Goal: Task Accomplishment & Management: Manage account settings

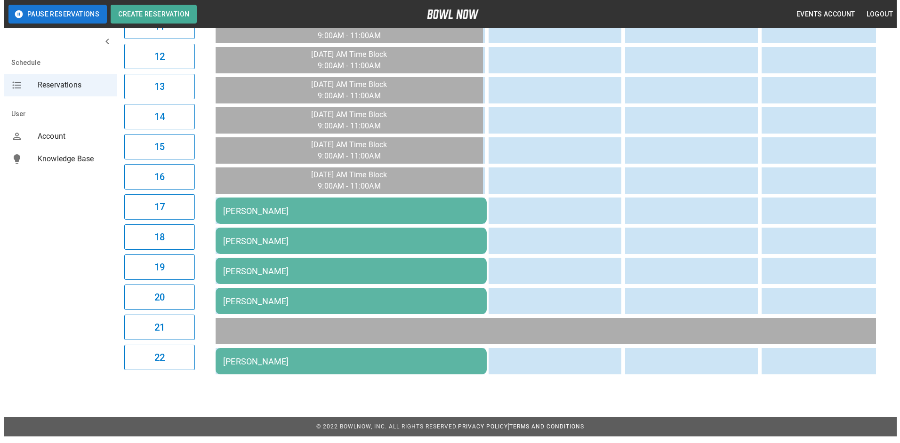
scroll to position [432, 0]
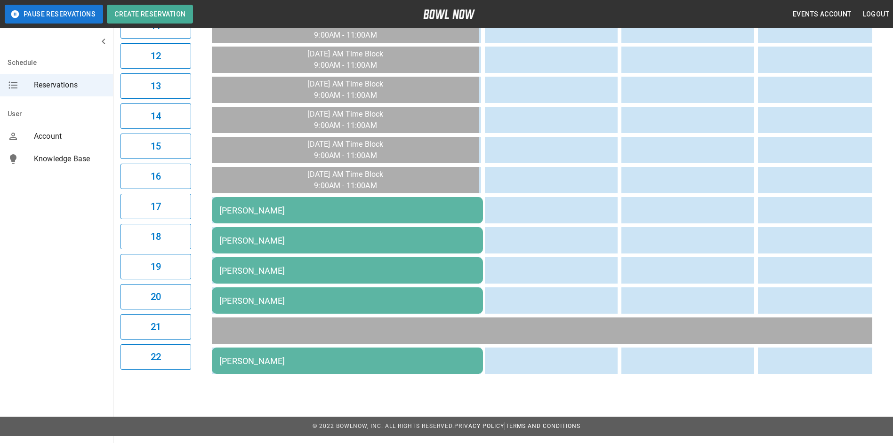
click at [273, 360] on div "[PERSON_NAME]" at bounding box center [347, 361] width 256 height 10
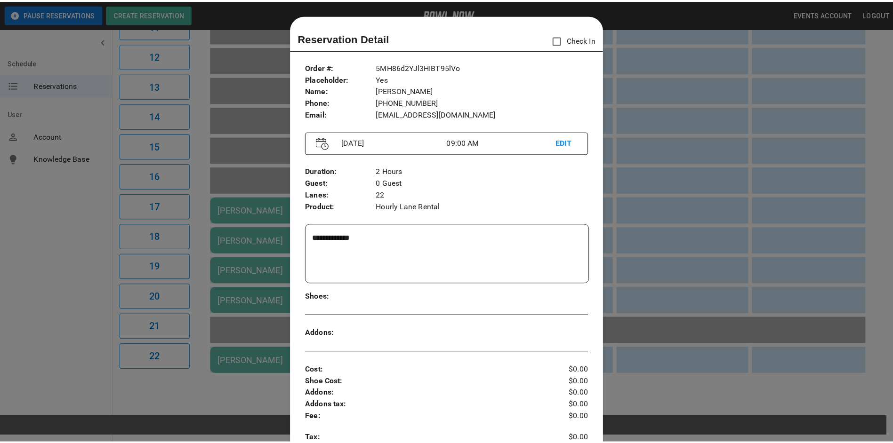
scroll to position [15, 0]
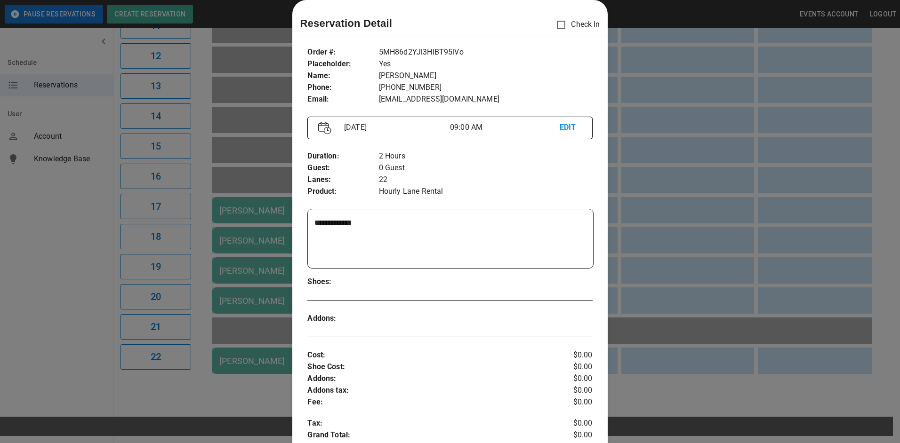
click at [747, 164] on div at bounding box center [450, 221] width 900 height 443
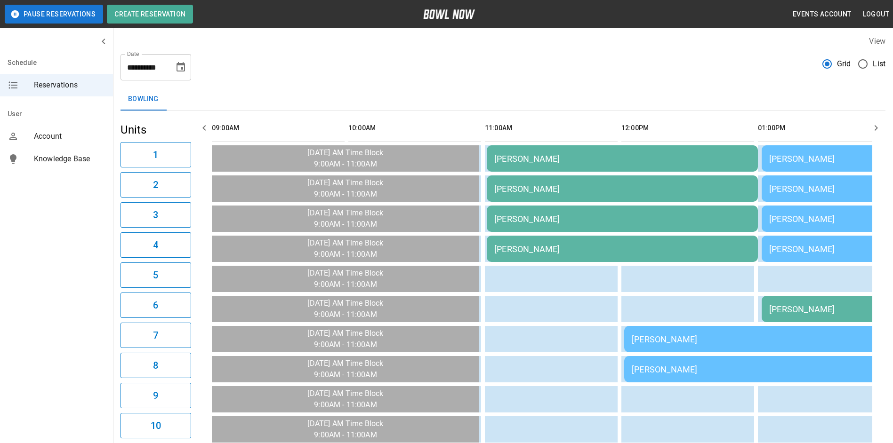
scroll to position [0, 0]
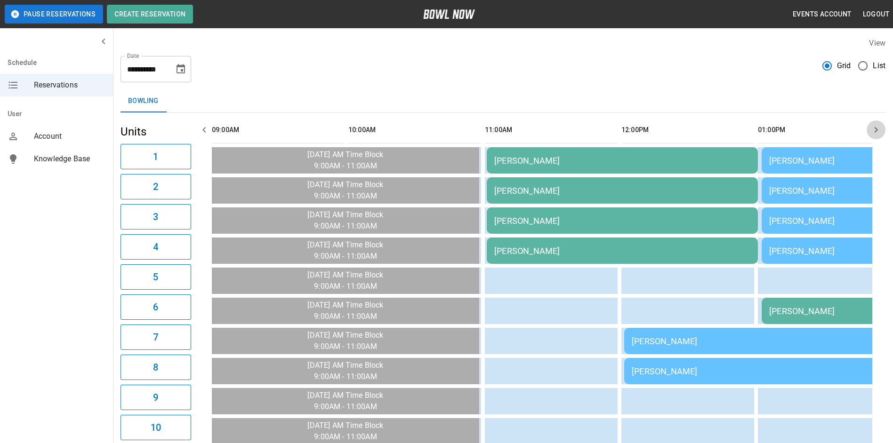
click at [878, 129] on icon "button" at bounding box center [875, 129] width 11 height 11
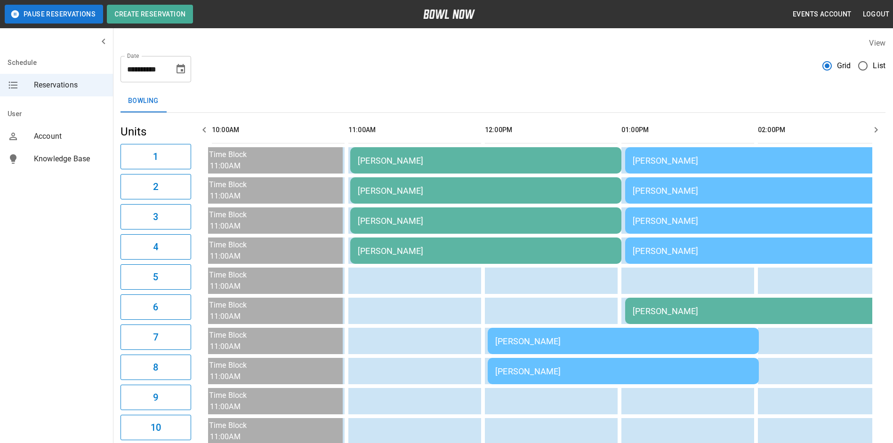
click at [877, 129] on icon "button" at bounding box center [875, 129] width 11 height 11
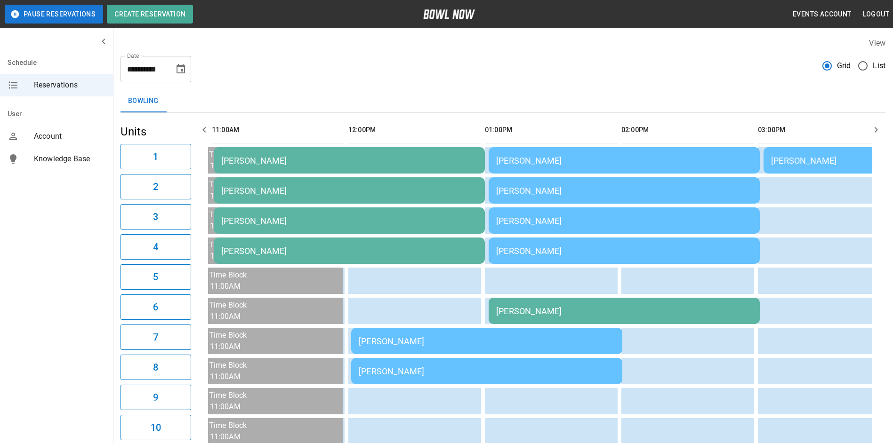
scroll to position [0, 273]
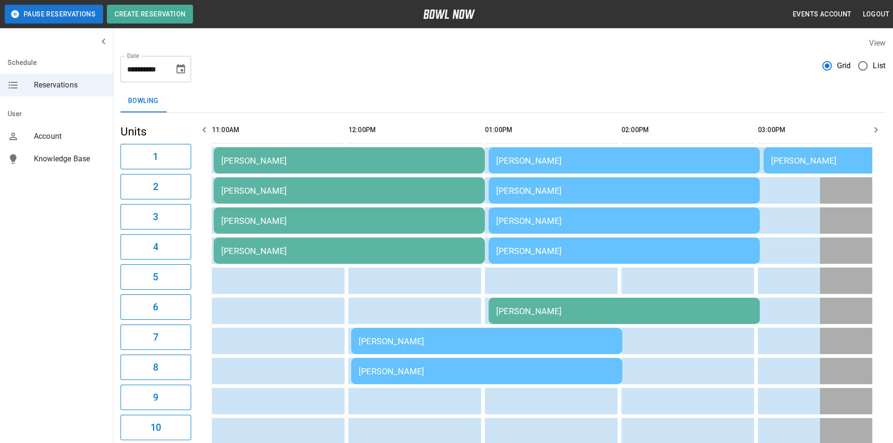
click at [876, 129] on icon "button" at bounding box center [876, 130] width 3 height 6
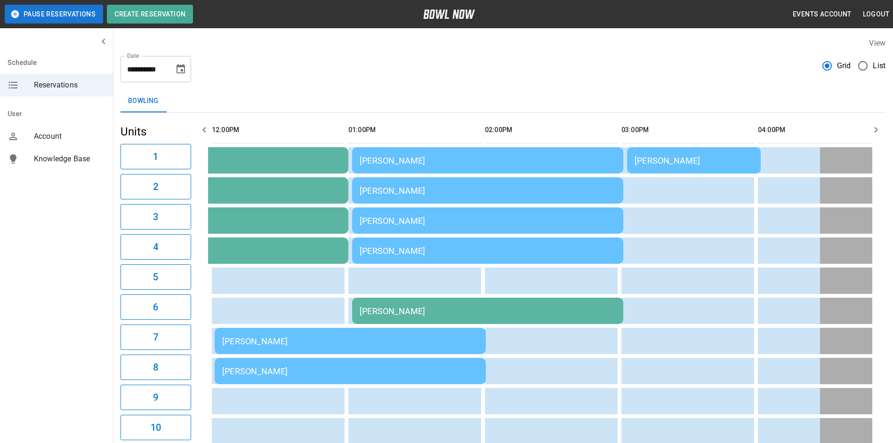
scroll to position [0, 410]
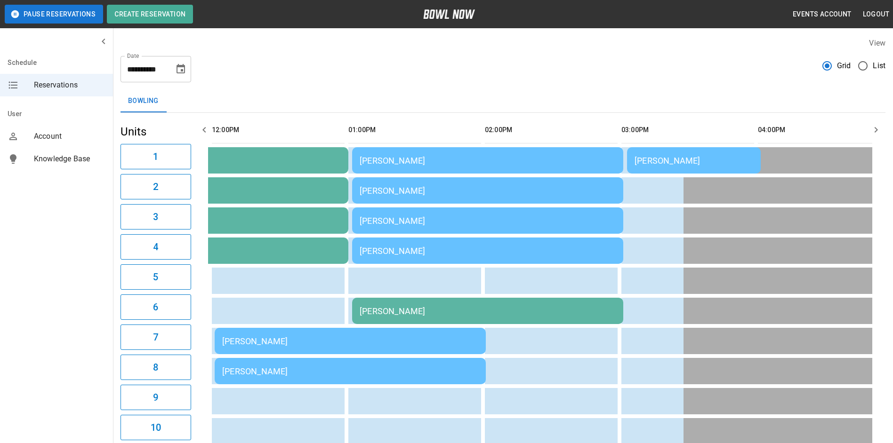
click at [873, 129] on icon "button" at bounding box center [875, 129] width 11 height 11
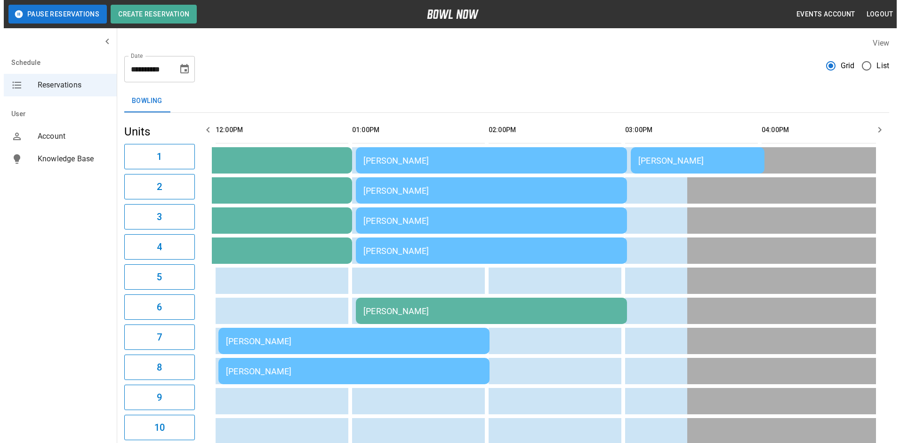
scroll to position [0, 546]
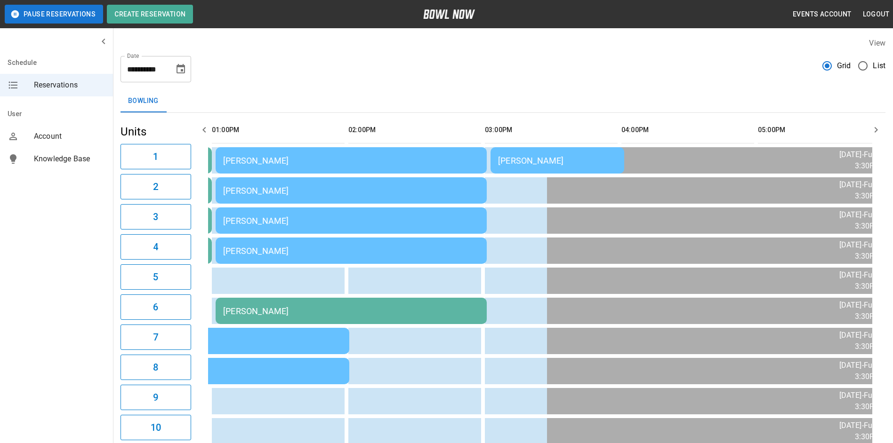
click at [512, 153] on td "[PERSON_NAME]" at bounding box center [558, 160] width 134 height 26
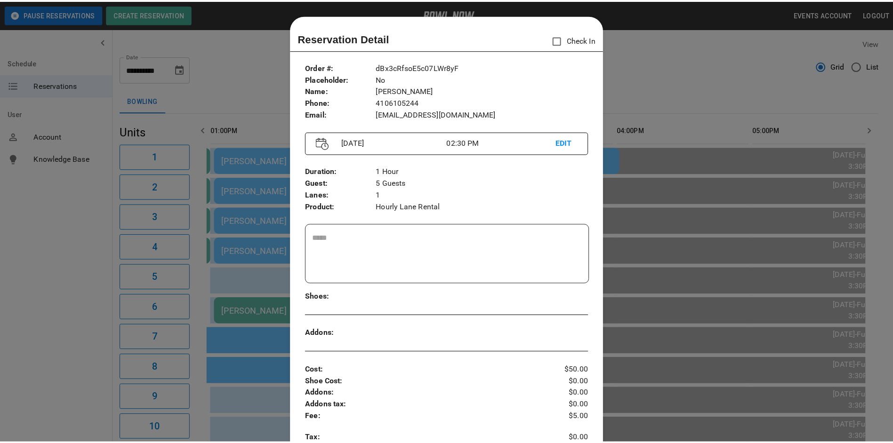
scroll to position [15, 0]
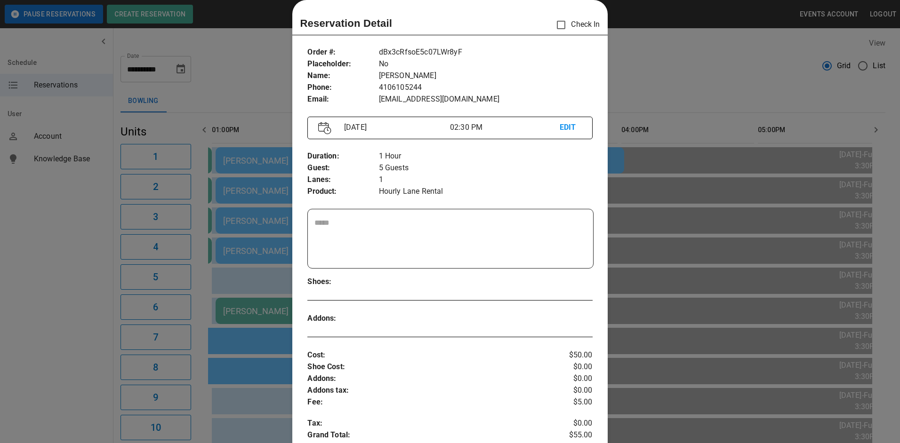
click at [690, 145] on div at bounding box center [450, 221] width 900 height 443
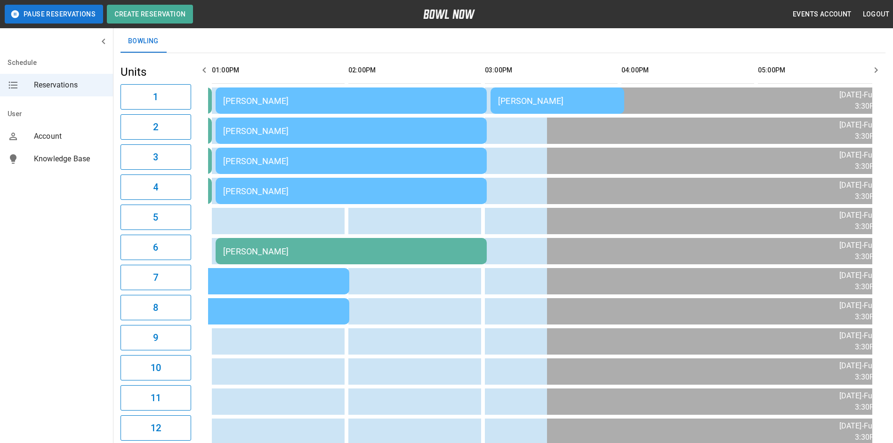
scroll to position [0, 0]
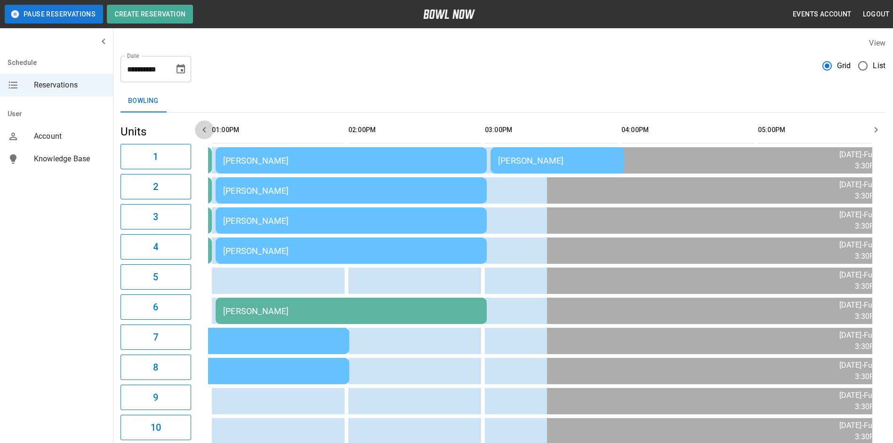
click at [201, 130] on icon "button" at bounding box center [204, 129] width 11 height 11
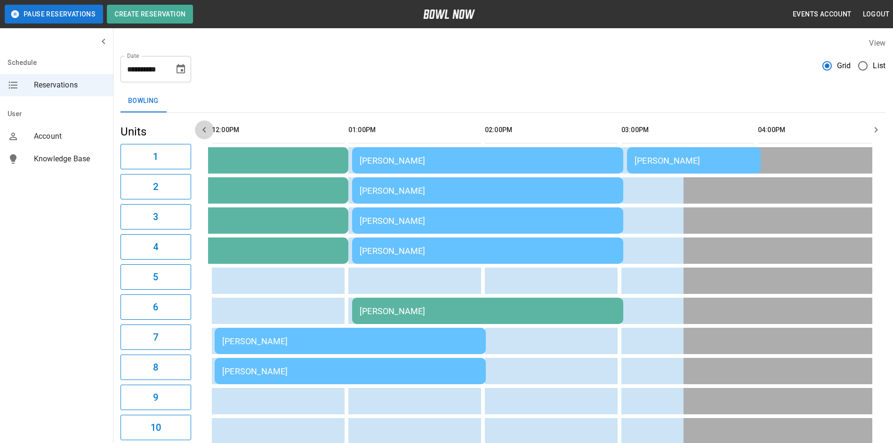
click at [201, 130] on icon "button" at bounding box center [204, 129] width 11 height 11
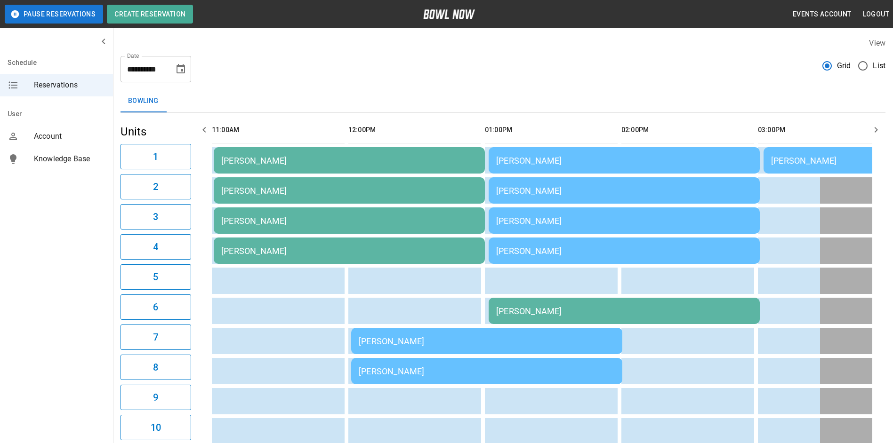
click at [201, 130] on icon "button" at bounding box center [204, 129] width 11 height 11
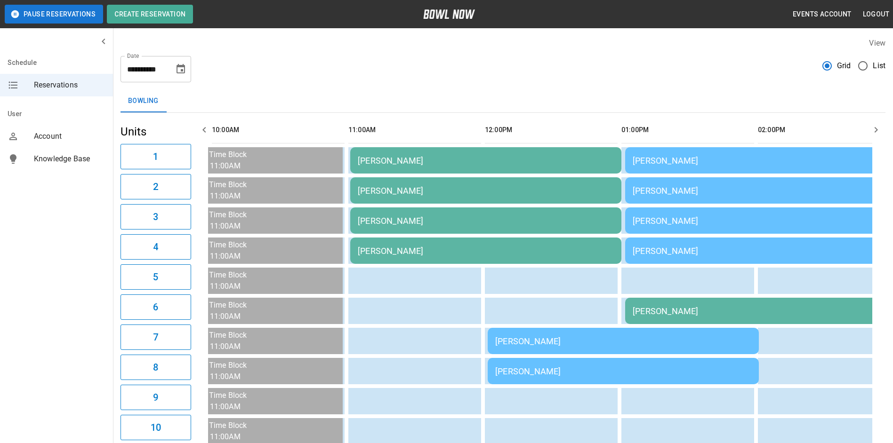
click at [203, 137] on button "button" at bounding box center [204, 130] width 19 height 19
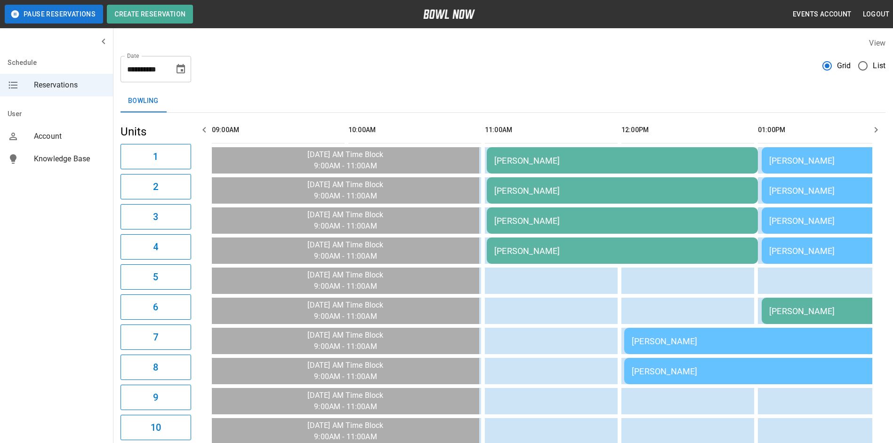
click at [203, 137] on button "button" at bounding box center [204, 130] width 19 height 19
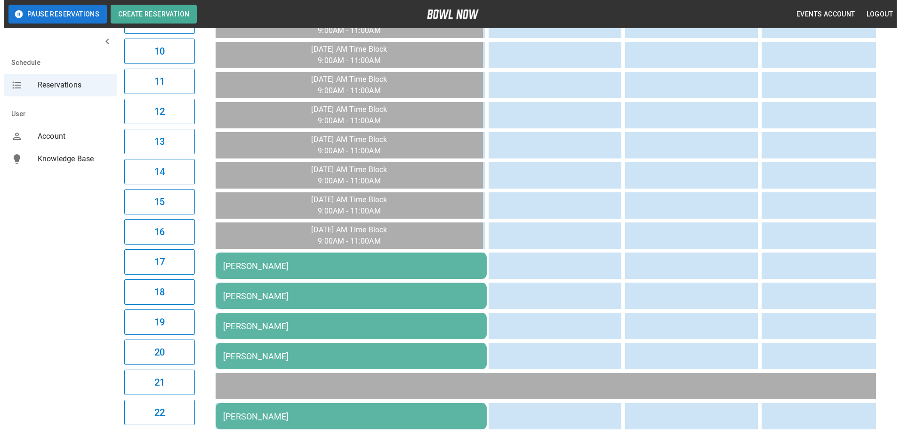
scroll to position [432, 0]
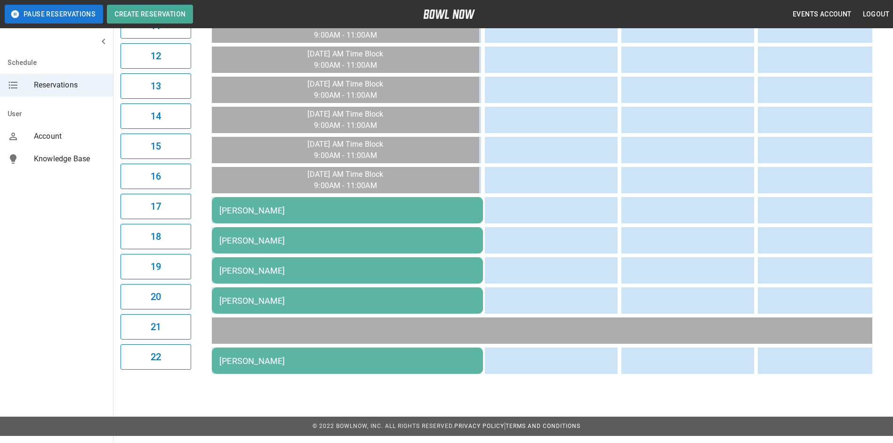
click at [266, 204] on td "[PERSON_NAME]" at bounding box center [347, 210] width 271 height 26
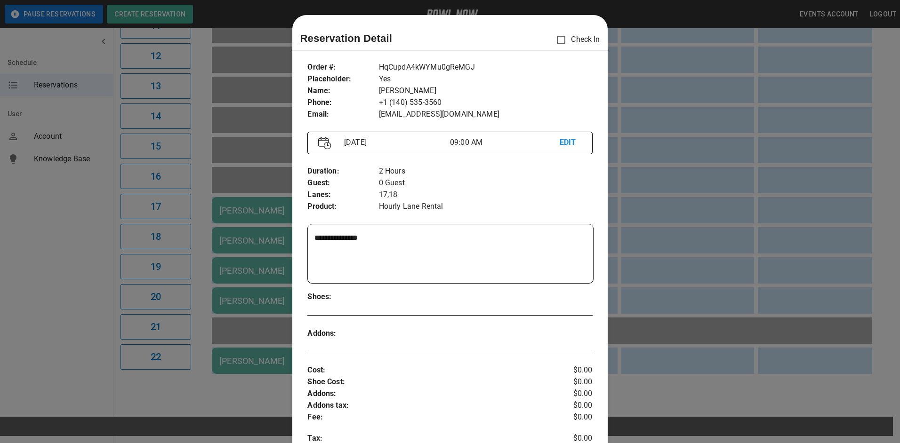
scroll to position [15, 0]
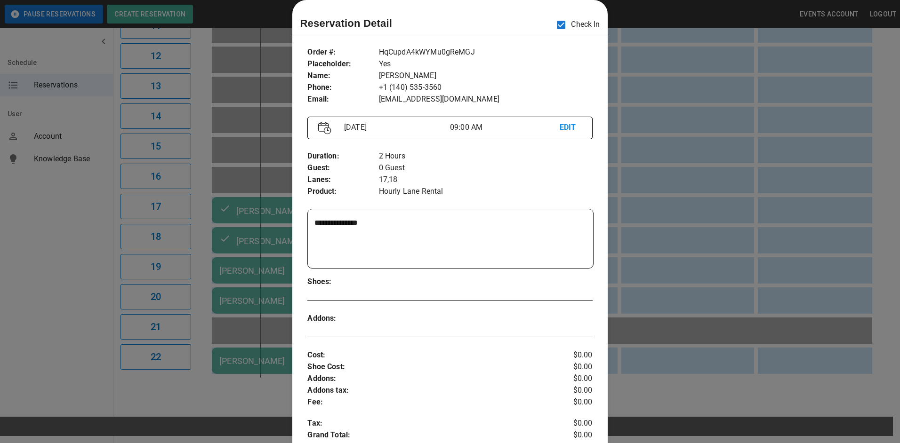
drag, startPoint x: 679, startPoint y: 213, endPoint x: 584, endPoint y: 211, distance: 94.6
click at [678, 212] on div at bounding box center [450, 221] width 900 height 443
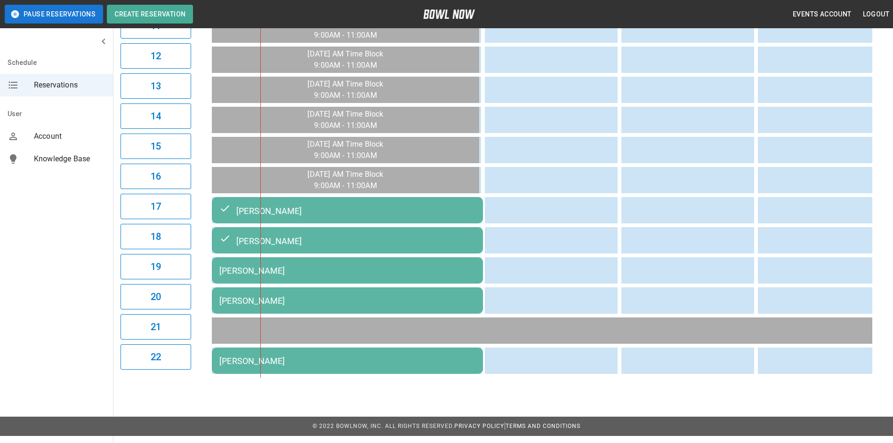
click at [441, 261] on td "[PERSON_NAME]" at bounding box center [347, 270] width 271 height 26
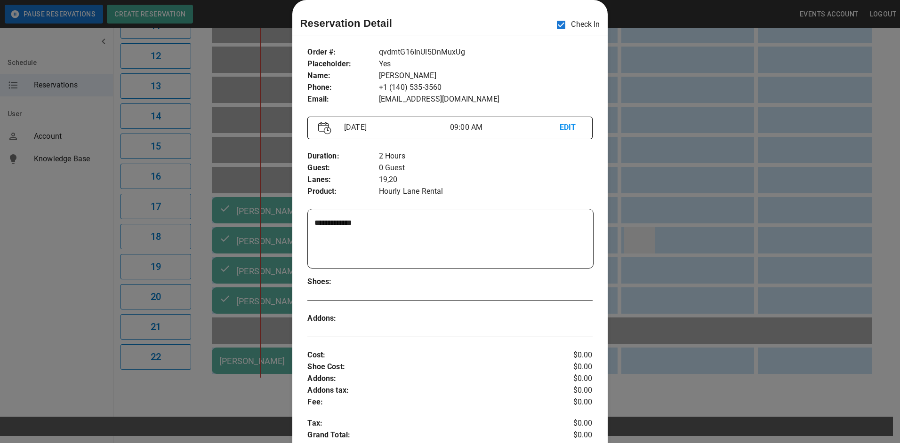
click at [649, 232] on div at bounding box center [450, 221] width 900 height 443
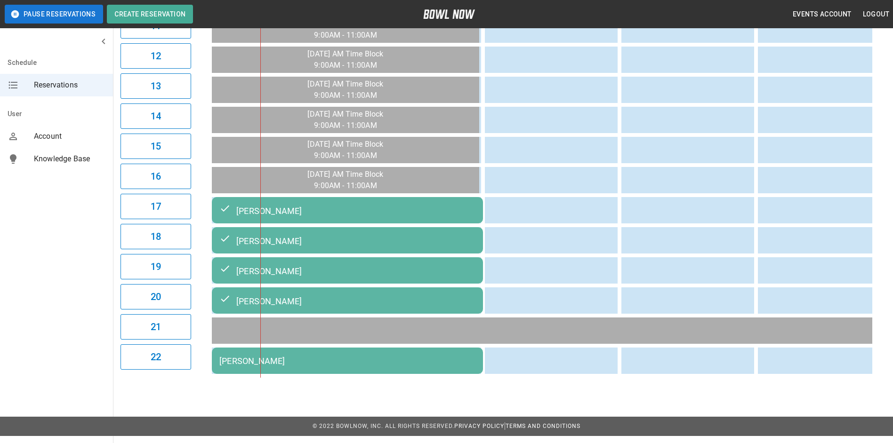
click at [472, 354] on td "[PERSON_NAME]" at bounding box center [347, 361] width 271 height 26
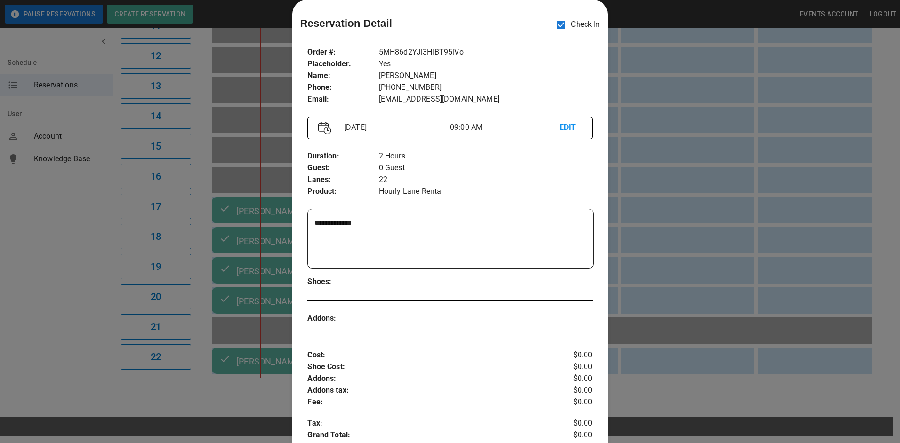
click at [696, 188] on div at bounding box center [450, 221] width 900 height 443
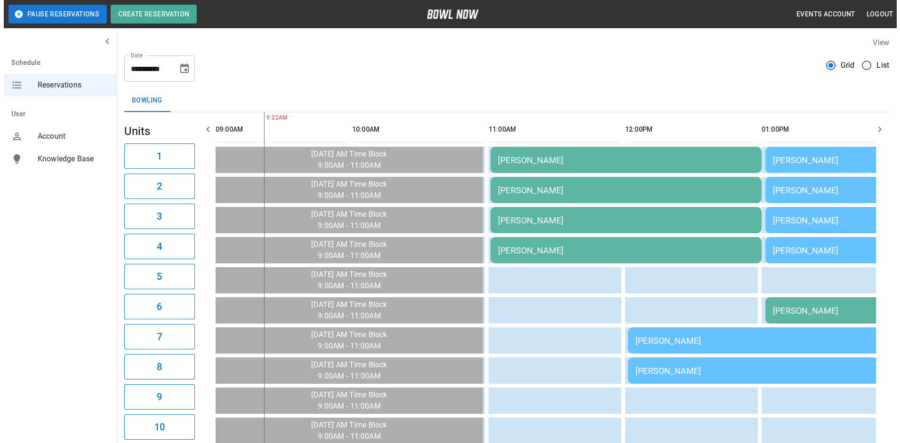
scroll to position [0, 0]
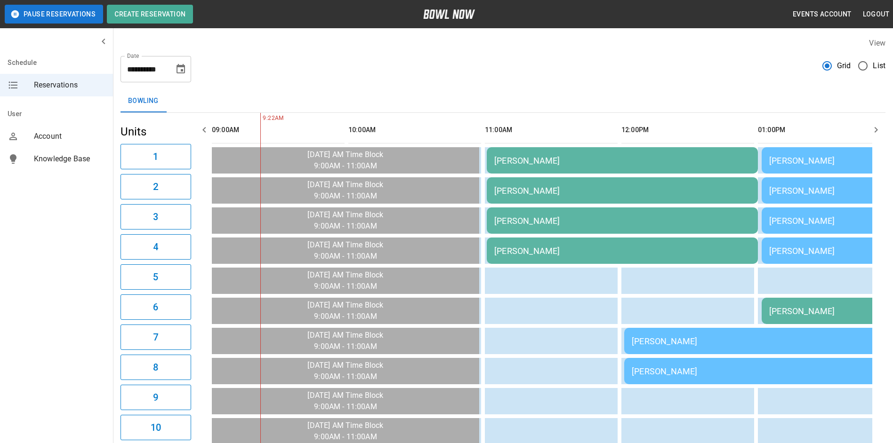
click at [688, 201] on td "[PERSON_NAME]" at bounding box center [622, 190] width 271 height 26
click at [534, 180] on td "[PERSON_NAME]" at bounding box center [622, 190] width 271 height 26
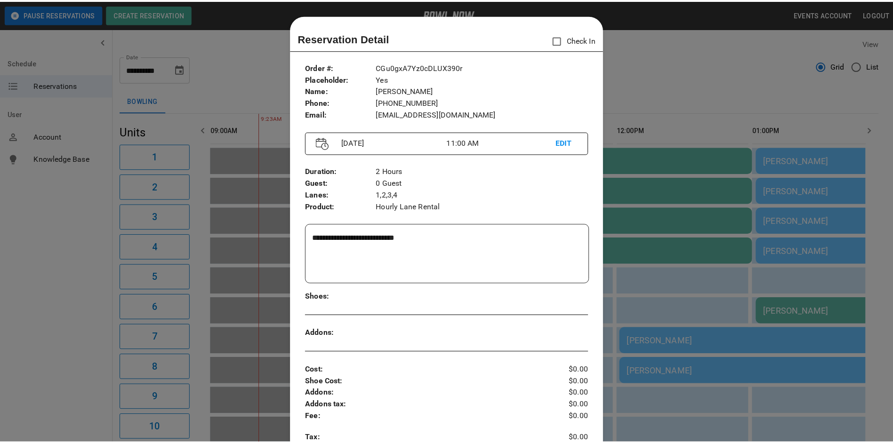
scroll to position [15, 0]
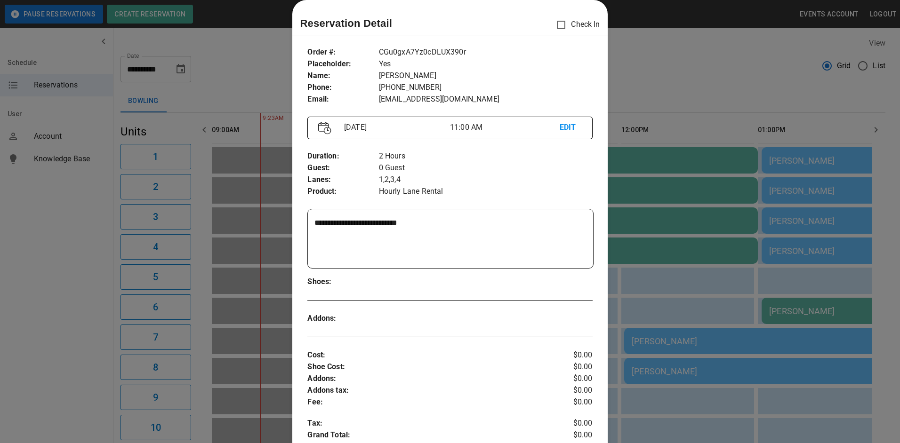
click at [537, 189] on p "Hourly Lane Rental" at bounding box center [486, 192] width 214 height 12
click at [682, 221] on div at bounding box center [450, 221] width 900 height 443
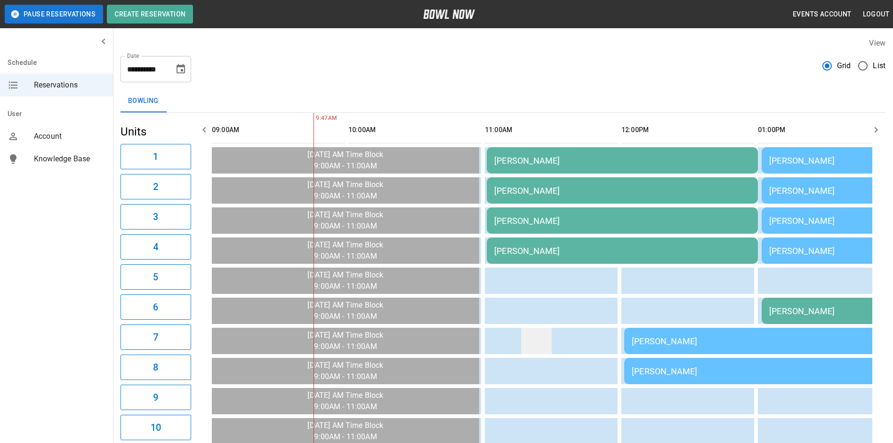
drag, startPoint x: 703, startPoint y: 207, endPoint x: 551, endPoint y: 349, distance: 208.8
click at [551, 349] on td "sticky table" at bounding box center [536, 341] width 31 height 26
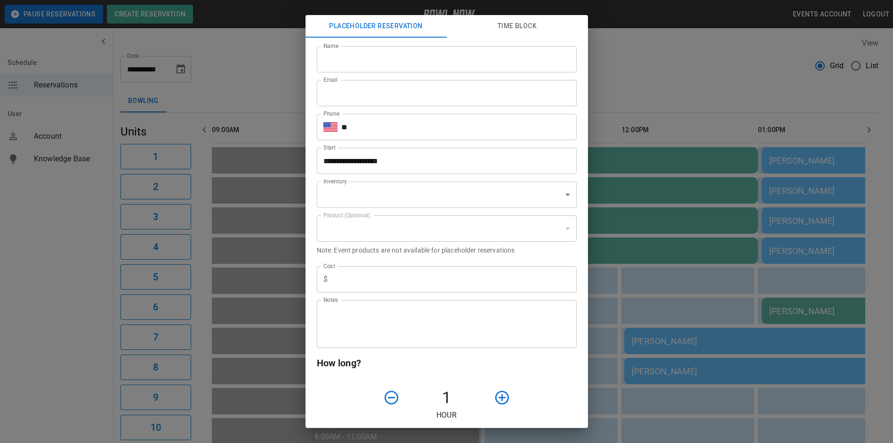
scroll to position [282, 0]
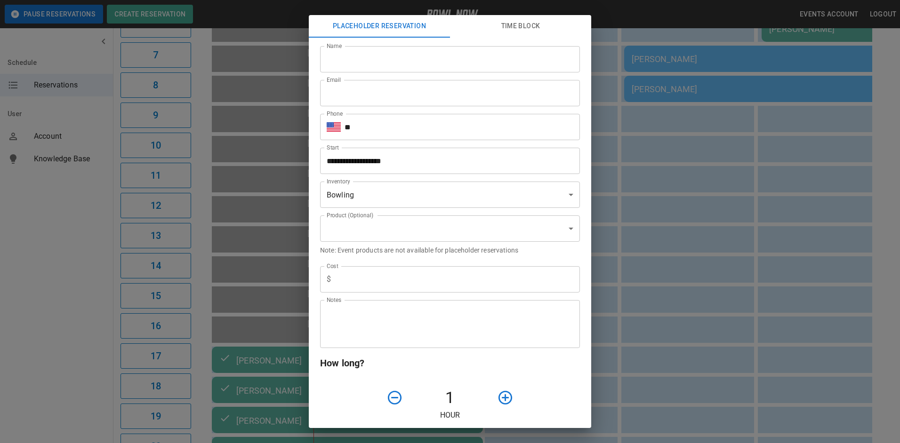
type input "**********"
click at [561, 406] on div "**********" at bounding box center [446, 343] width 267 height 627
drag, startPoint x: 747, startPoint y: 271, endPoint x: 716, endPoint y: 286, distance: 33.9
click at [731, 274] on div "**********" at bounding box center [450, 221] width 900 height 443
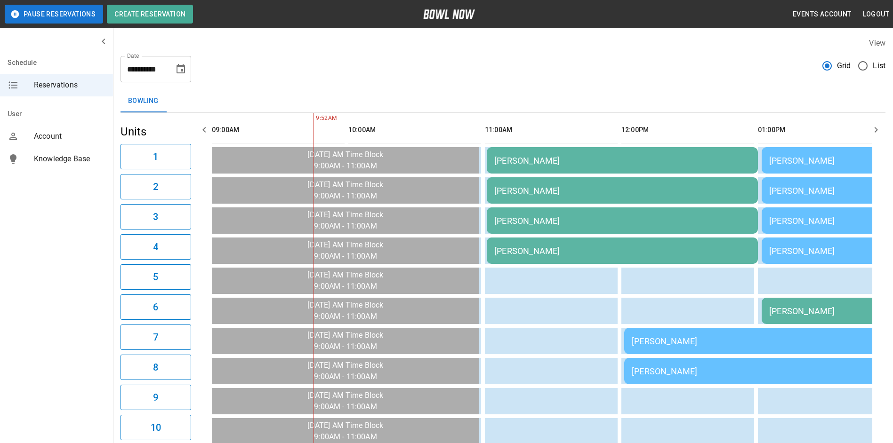
scroll to position [47, 0]
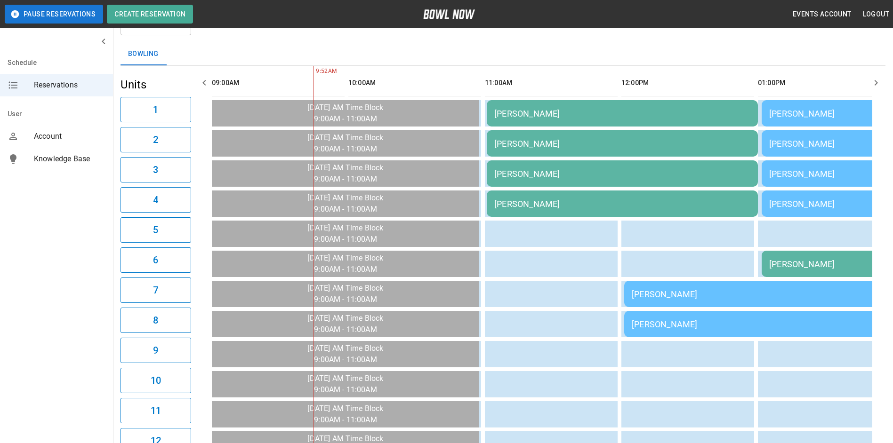
drag, startPoint x: 872, startPoint y: 79, endPoint x: 853, endPoint y: 77, distance: 18.9
click at [859, 78] on div "09:00AM 10:00AM 11:00AM 12:00PM 01:00PM 02:00PM 03:00PM 04:00PM 05:00PM 06:00PM…" at bounding box center [540, 414] width 691 height 697
drag, startPoint x: 881, startPoint y: 75, endPoint x: 864, endPoint y: 80, distance: 17.9
click at [871, 83] on button "button" at bounding box center [876, 82] width 19 height 19
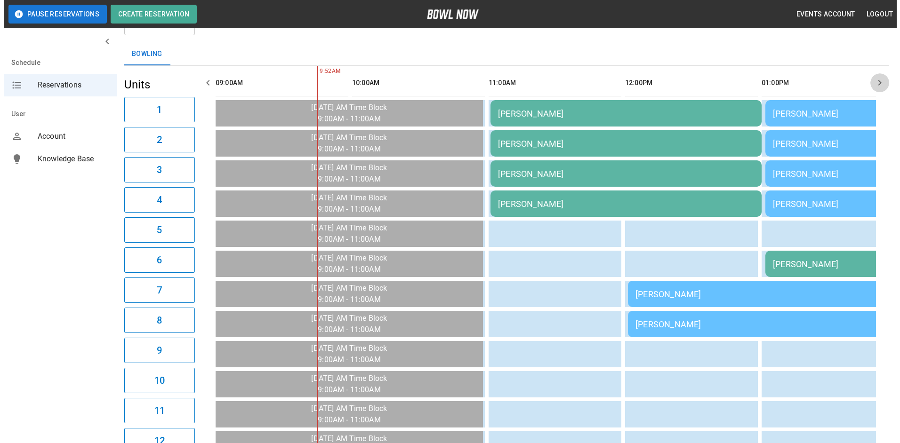
scroll to position [0, 137]
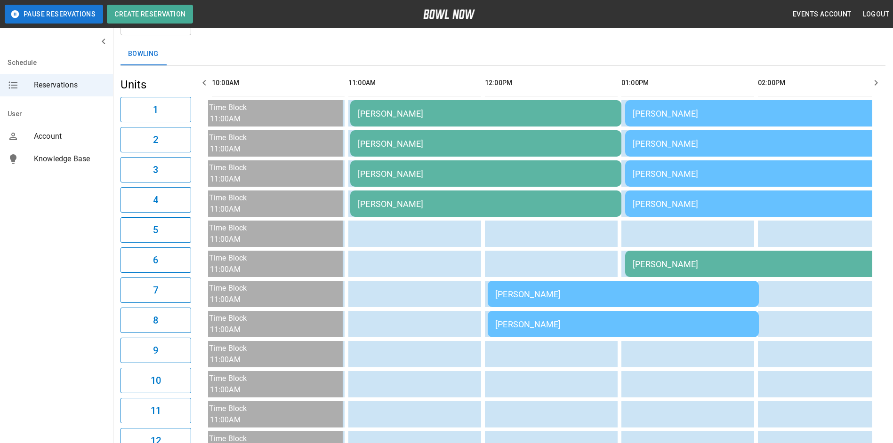
click at [790, 133] on td "[PERSON_NAME]" at bounding box center [760, 143] width 271 height 26
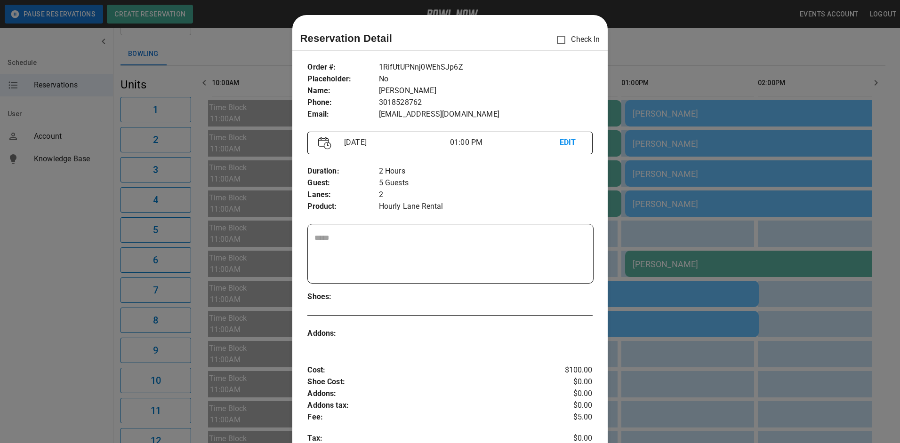
scroll to position [15, 0]
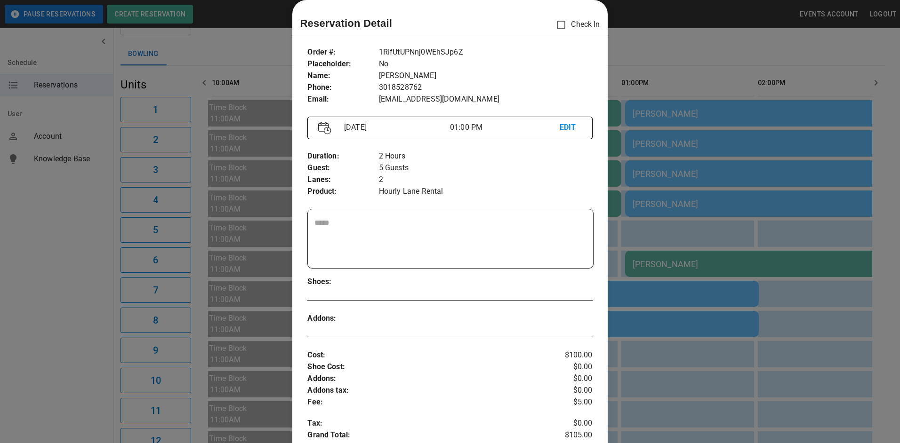
click at [794, 173] on div at bounding box center [450, 221] width 900 height 443
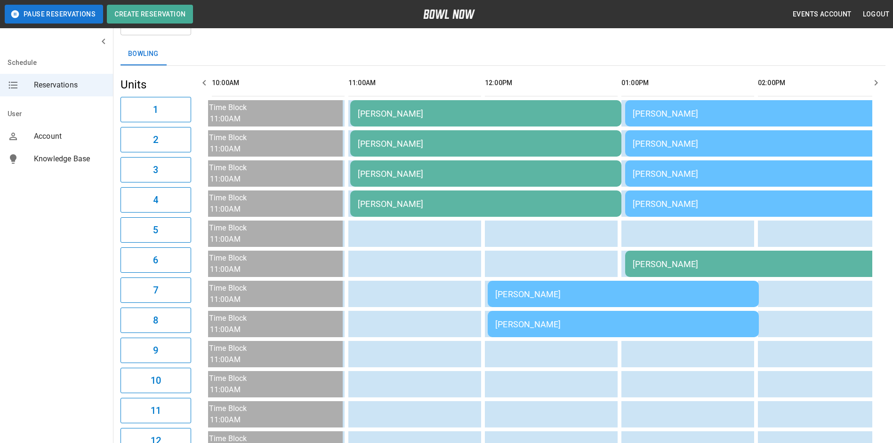
drag, startPoint x: 760, startPoint y: 147, endPoint x: 763, endPoint y: 154, distance: 7.4
click at [763, 154] on td "[PERSON_NAME]" at bounding box center [760, 143] width 271 height 26
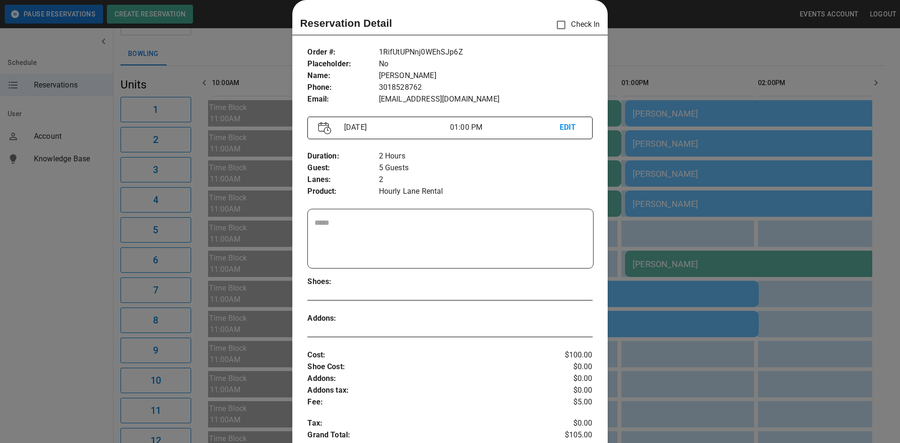
drag, startPoint x: 763, startPoint y: 190, endPoint x: 736, endPoint y: 174, distance: 31.2
click at [754, 186] on div at bounding box center [450, 221] width 900 height 443
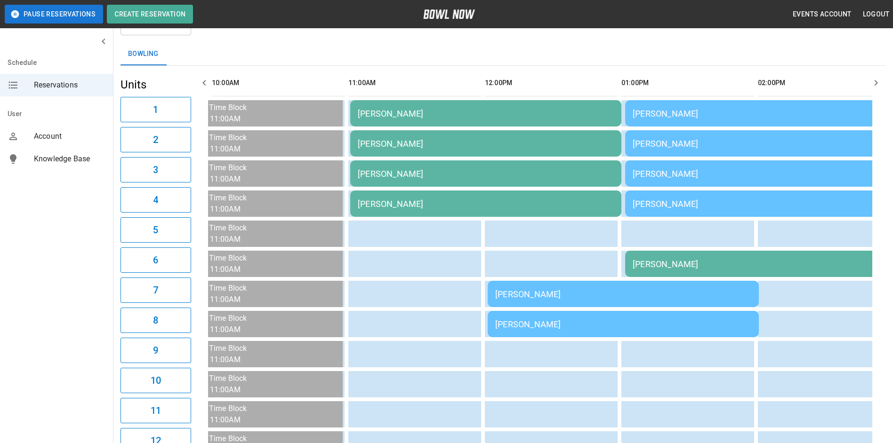
click at [733, 172] on div "[PERSON_NAME]" at bounding box center [761, 174] width 256 height 10
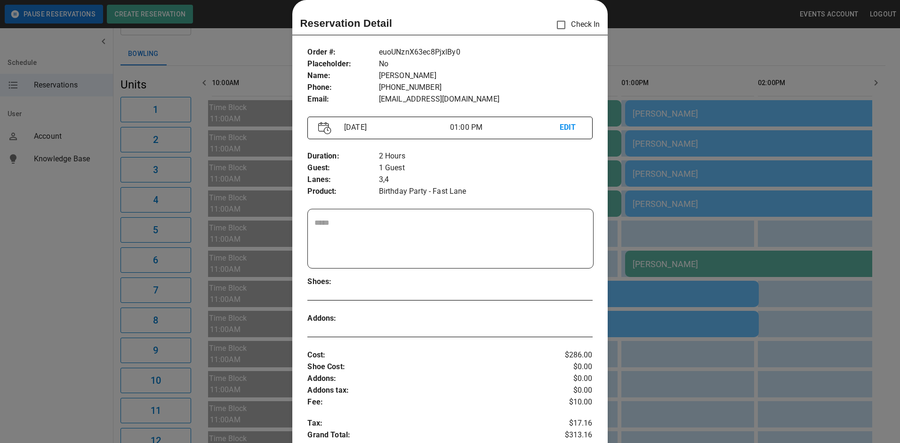
click at [748, 180] on div at bounding box center [450, 221] width 900 height 443
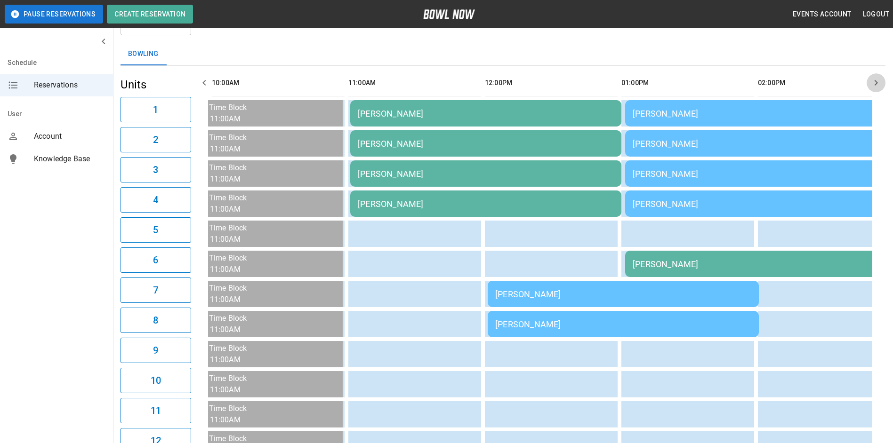
click at [879, 86] on icon "button" at bounding box center [875, 82] width 11 height 11
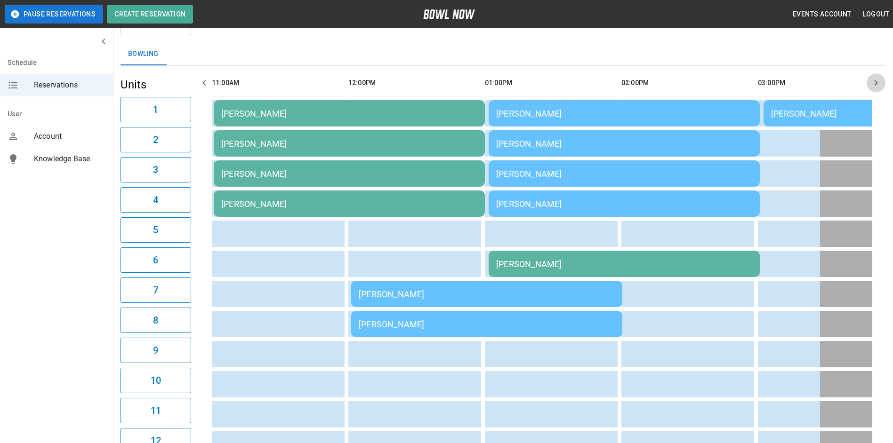
click at [878, 84] on icon "button" at bounding box center [875, 82] width 11 height 11
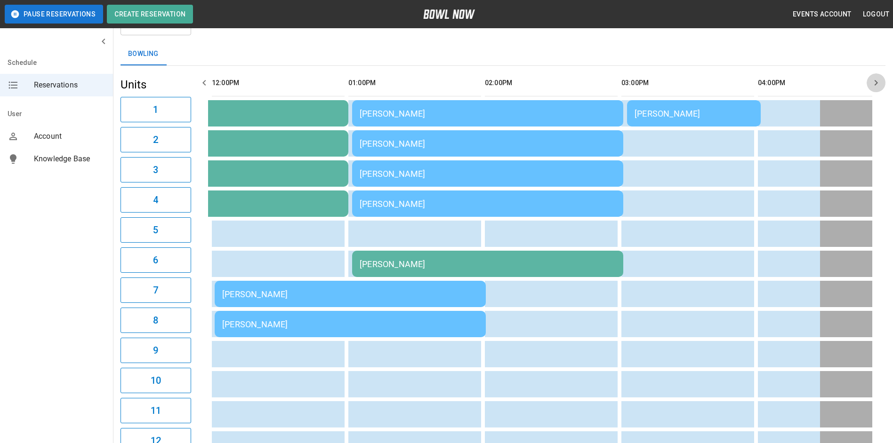
scroll to position [0, 410]
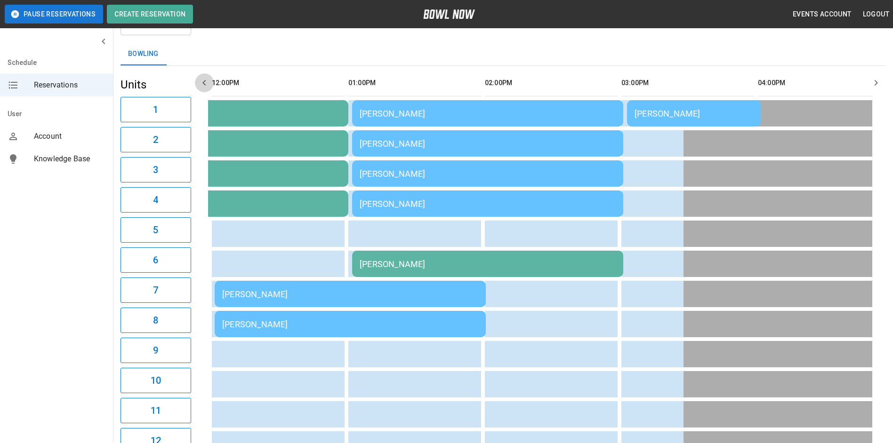
click at [208, 81] on icon "button" at bounding box center [204, 82] width 11 height 11
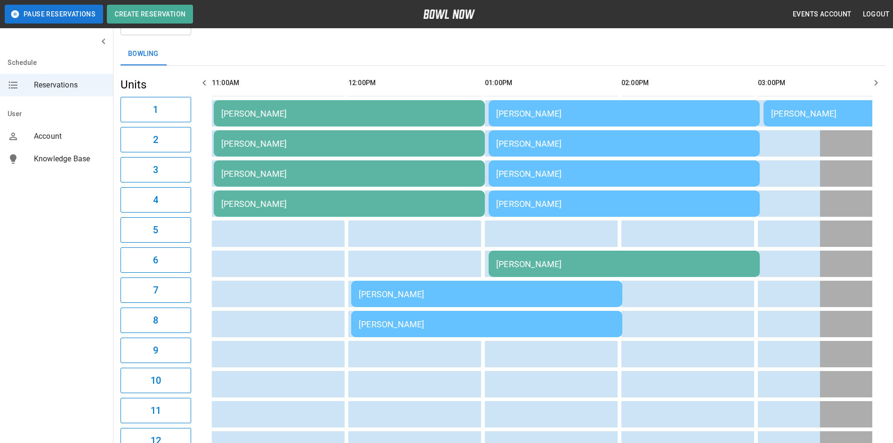
click at [215, 78] on th "sticky table" at bounding box center [229, 83] width 31 height 27
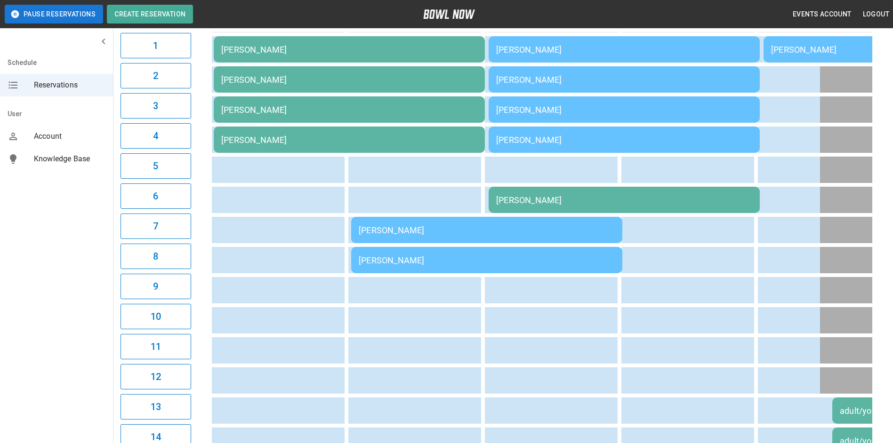
scroll to position [94, 0]
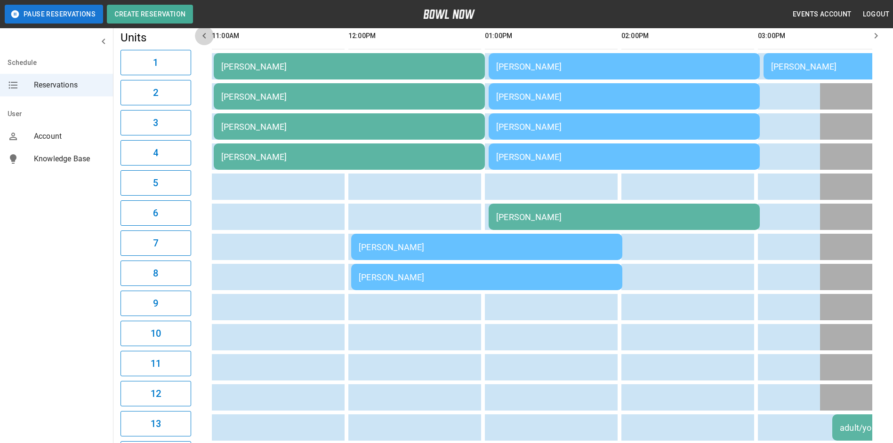
click at [209, 32] on icon "button" at bounding box center [204, 35] width 11 height 11
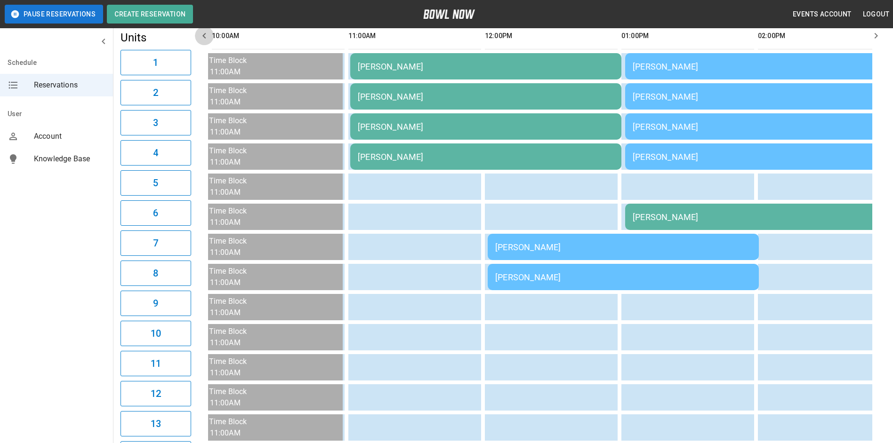
click at [209, 33] on icon "button" at bounding box center [204, 35] width 11 height 11
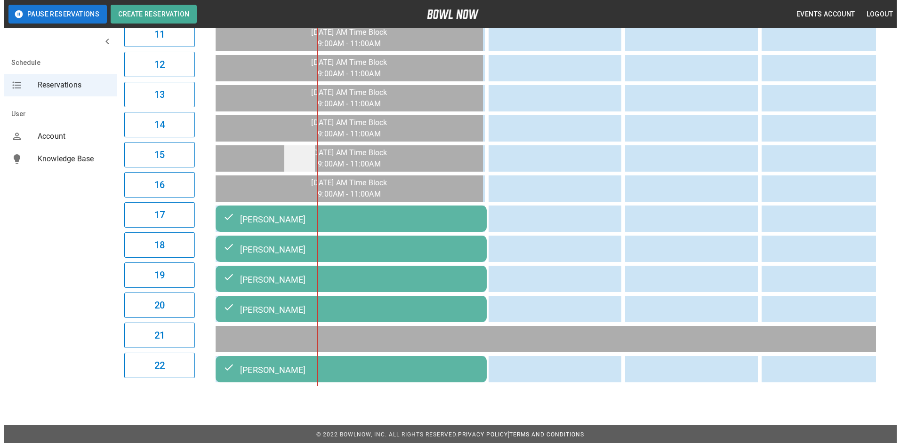
scroll to position [432, 0]
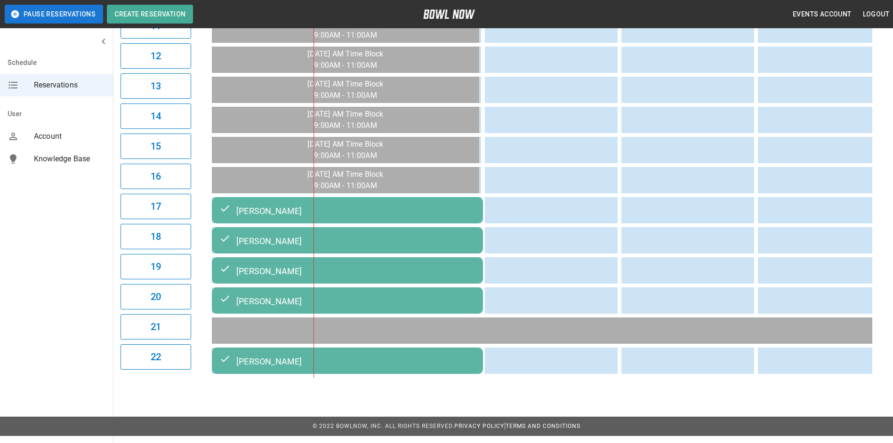
click at [324, 280] on td "[PERSON_NAME]" at bounding box center [347, 270] width 271 height 26
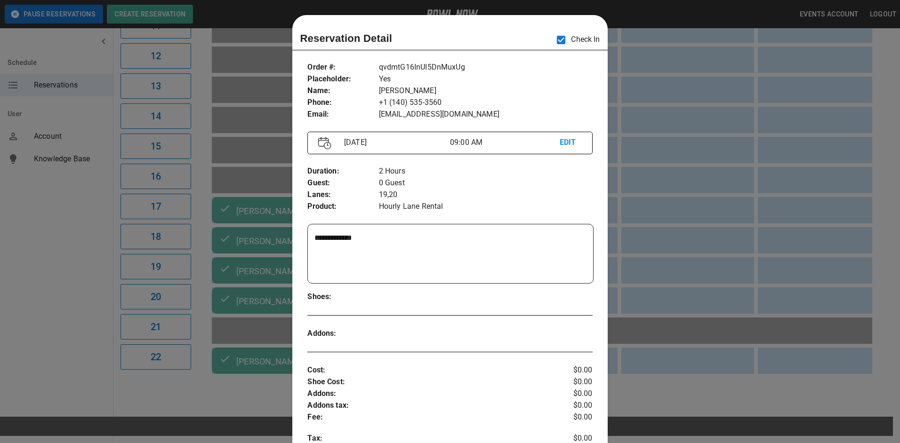
scroll to position [15, 0]
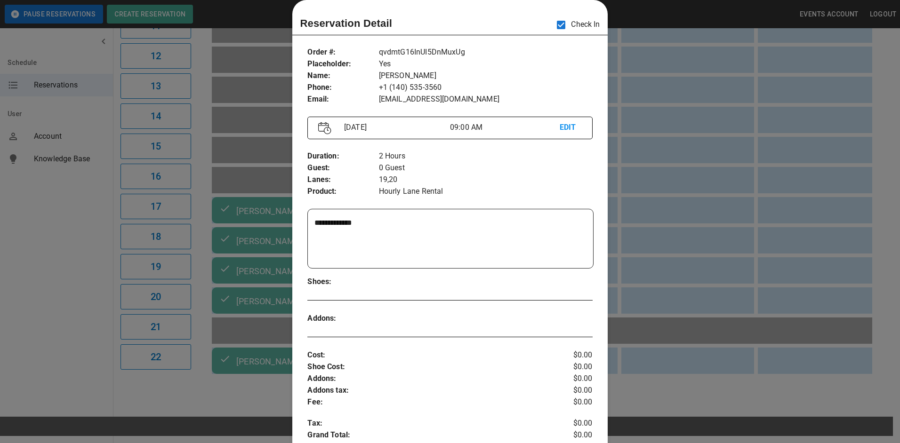
click at [561, 128] on p "EDIT" at bounding box center [571, 128] width 22 height 12
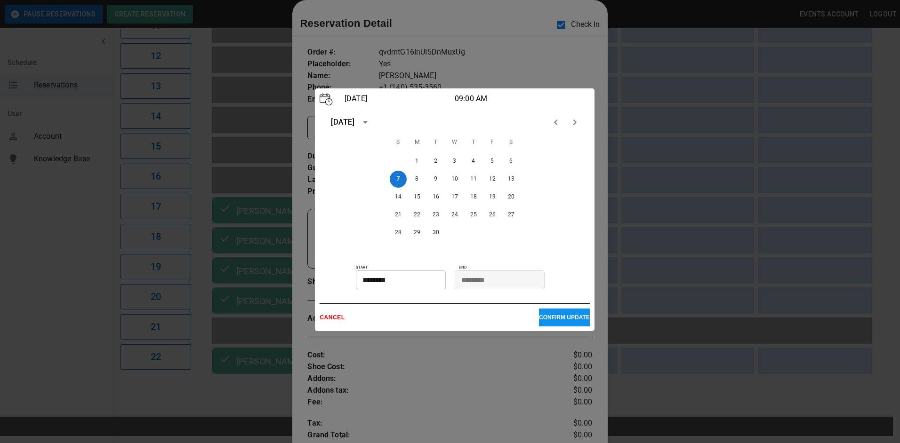
click at [420, 280] on input "********" at bounding box center [397, 280] width 83 height 19
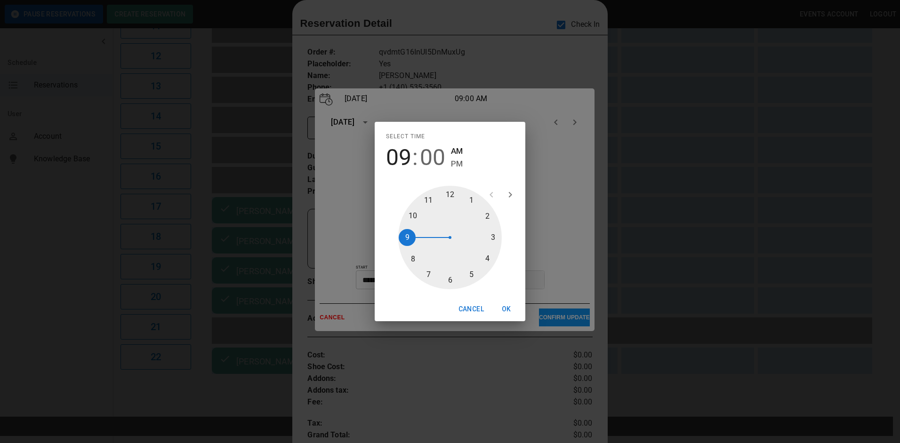
click at [468, 203] on div at bounding box center [450, 238] width 104 height 104
click at [457, 167] on span "PM" at bounding box center [457, 164] width 12 height 13
type input "********"
click at [504, 312] on button "OK" at bounding box center [506, 309] width 30 height 17
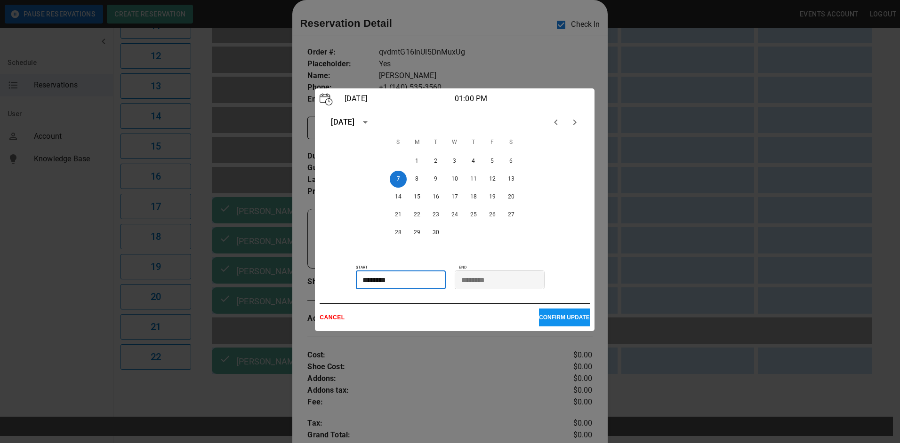
click at [545, 319] on p "CONFIRM UPDATE" at bounding box center [564, 317] width 51 height 7
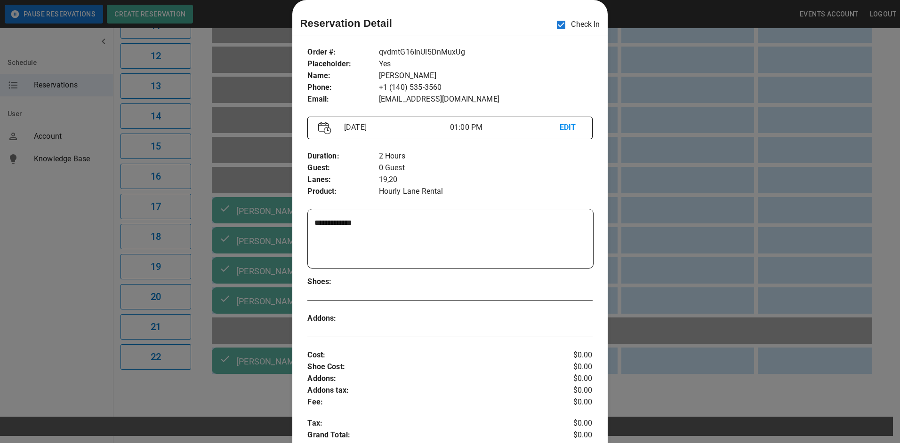
click at [700, 154] on div at bounding box center [450, 221] width 900 height 443
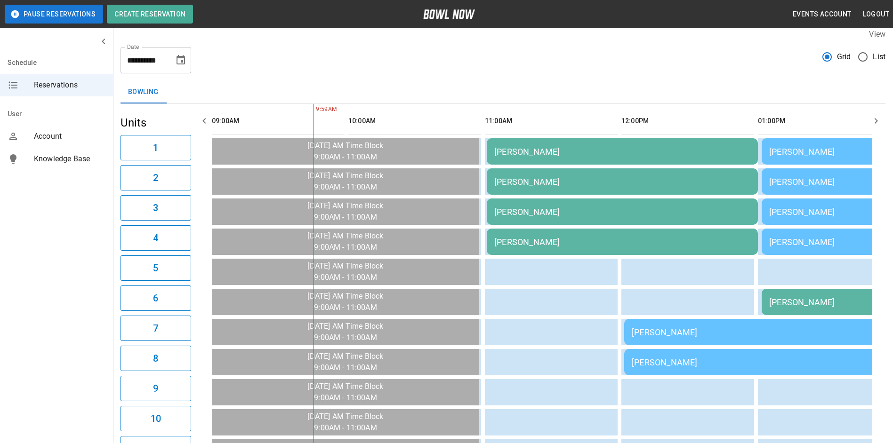
scroll to position [8, 0]
click at [873, 113] on button "button" at bounding box center [876, 121] width 19 height 19
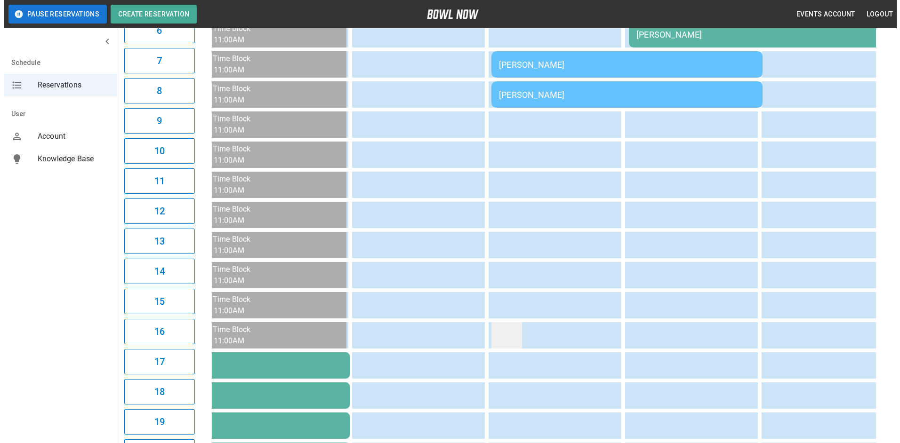
scroll to position [338, 0]
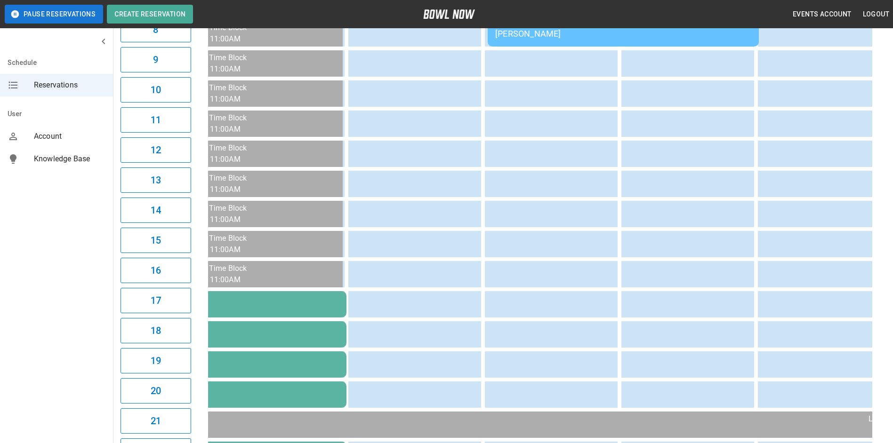
click at [305, 375] on td "[PERSON_NAME]" at bounding box center [210, 365] width 271 height 26
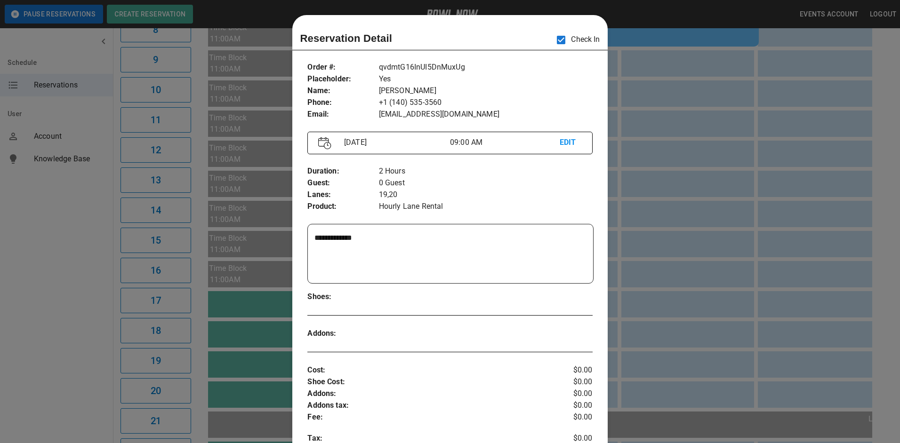
scroll to position [15, 0]
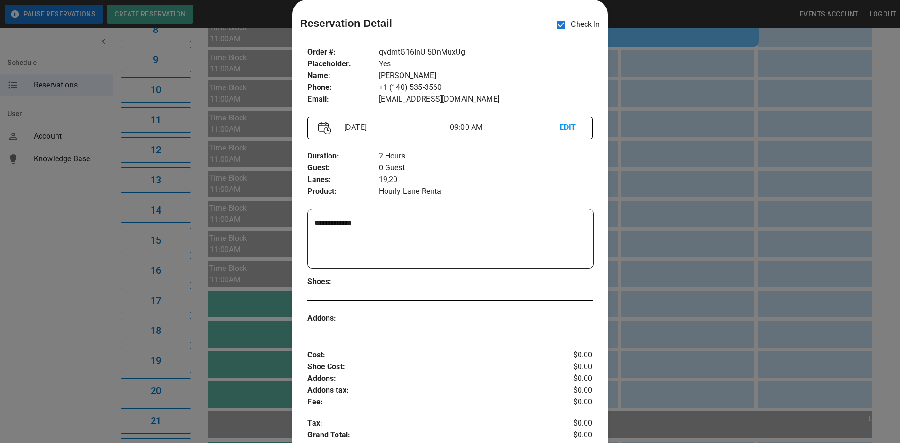
click at [564, 130] on p "EDIT" at bounding box center [571, 128] width 22 height 12
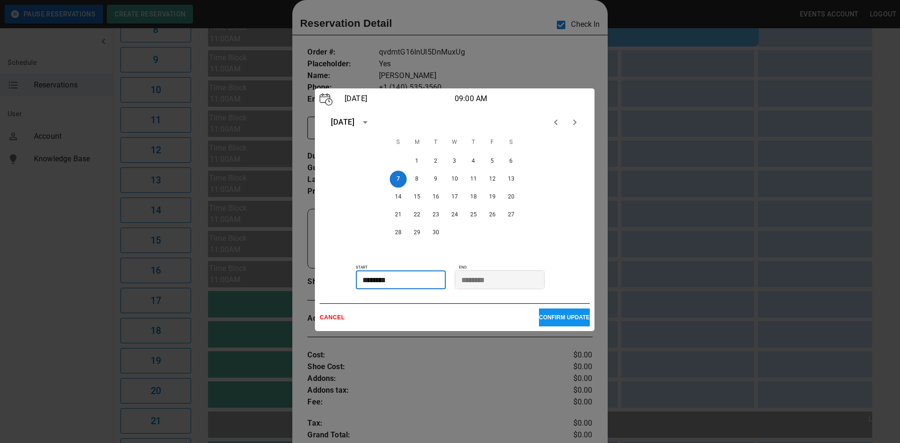
click at [412, 284] on input "********" at bounding box center [397, 280] width 83 height 19
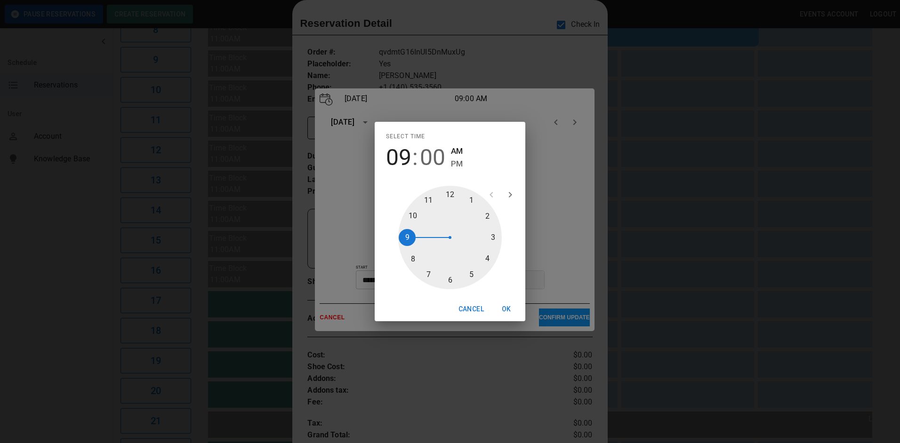
drag, startPoint x: 458, startPoint y: 162, endPoint x: 462, endPoint y: 181, distance: 19.8
click at [458, 167] on span "PM" at bounding box center [457, 164] width 12 height 13
type input "********"
drag, startPoint x: 473, startPoint y: 196, endPoint x: 471, endPoint y: 210, distance: 13.7
click at [473, 197] on div at bounding box center [450, 238] width 104 height 104
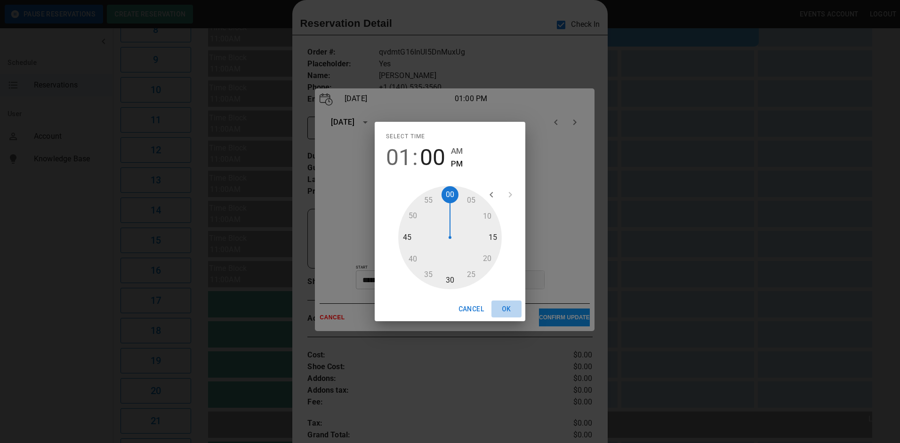
click at [506, 313] on button "OK" at bounding box center [506, 309] width 30 height 17
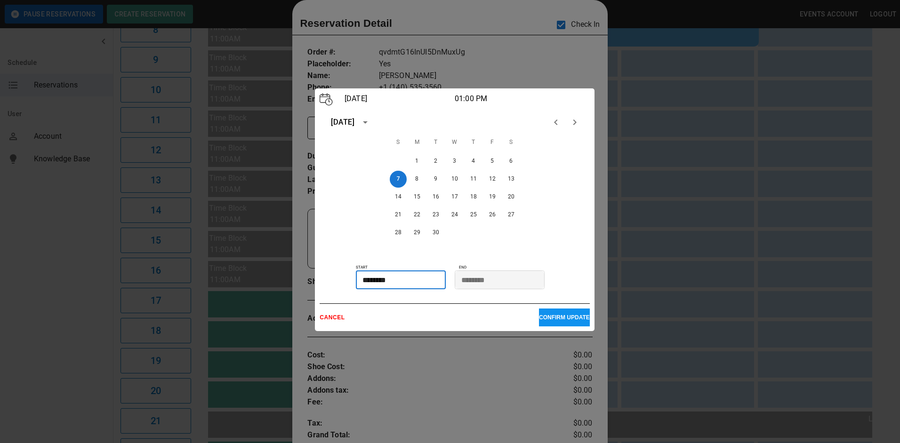
click at [501, 290] on input "********" at bounding box center [496, 280] width 83 height 19
click at [499, 286] on input "********" at bounding box center [496, 280] width 83 height 19
click at [539, 317] on p "CONFIRM UPDATE" at bounding box center [564, 317] width 51 height 7
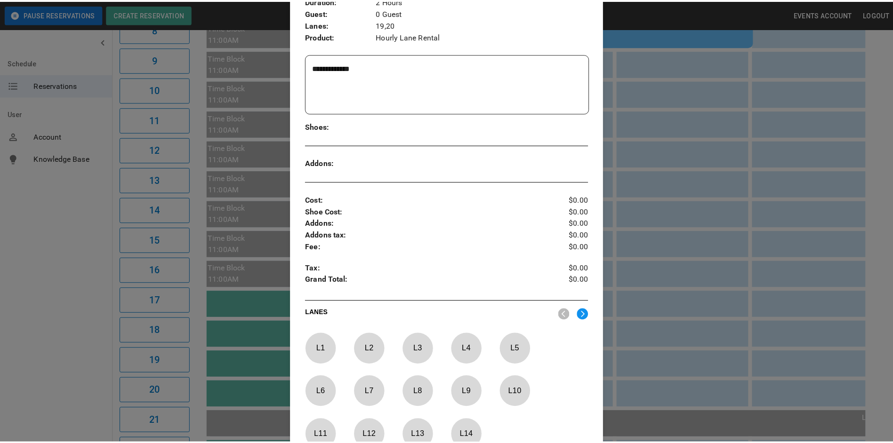
scroll to position [250, 0]
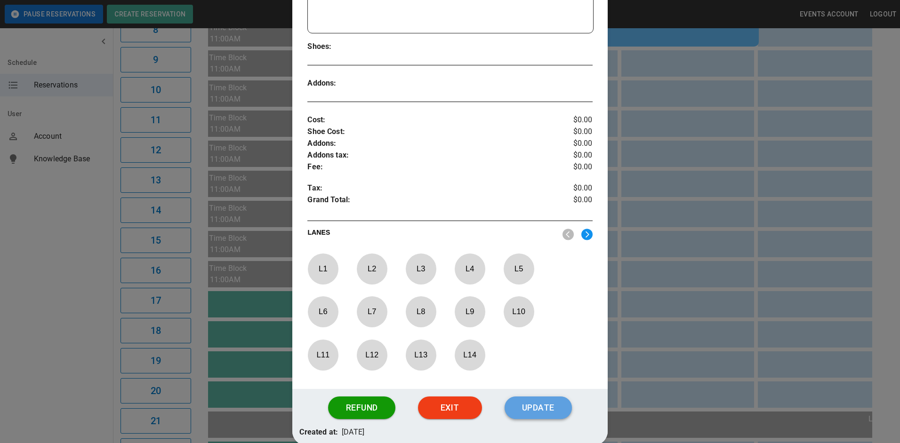
drag, startPoint x: 528, startPoint y: 410, endPoint x: 504, endPoint y: 407, distance: 23.7
click at [505, 407] on button "Update" at bounding box center [538, 408] width 67 height 23
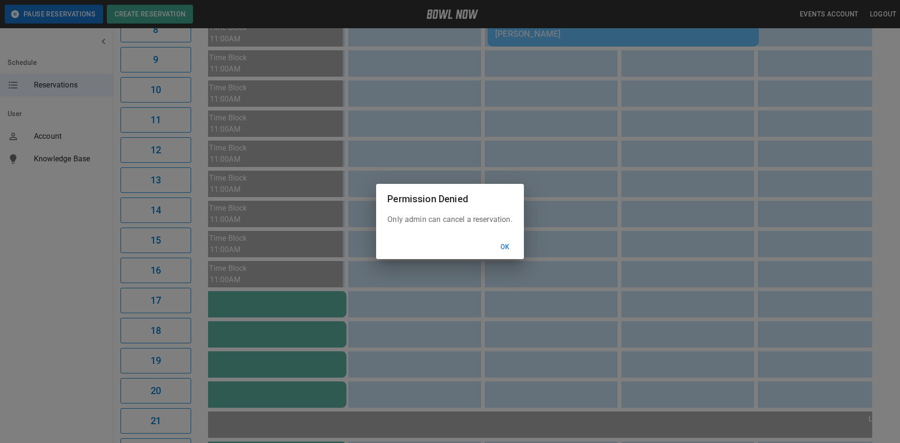
click at [497, 246] on button "Ok" at bounding box center [505, 247] width 30 height 17
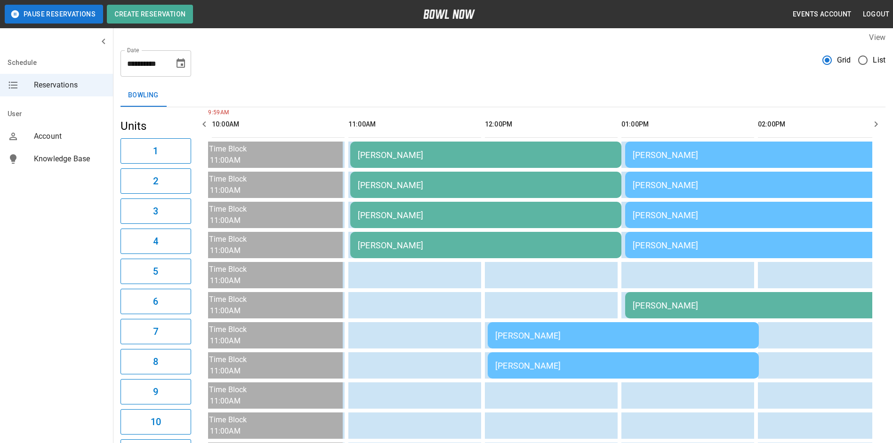
scroll to position [0, 0]
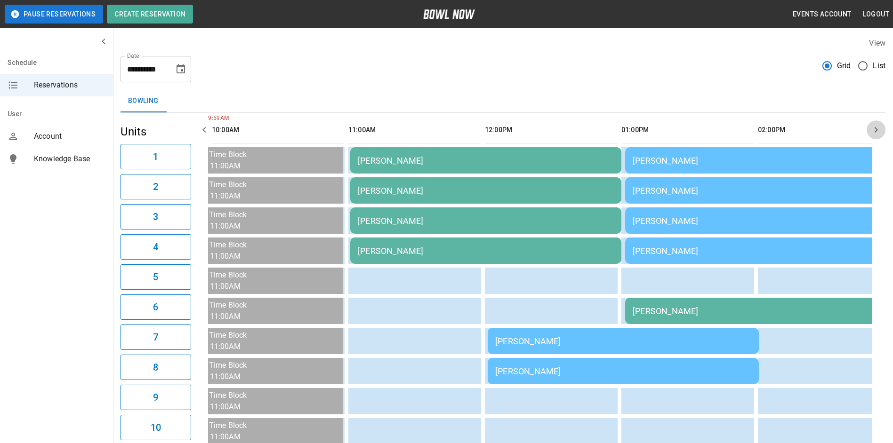
click at [877, 124] on icon "button" at bounding box center [875, 129] width 11 height 11
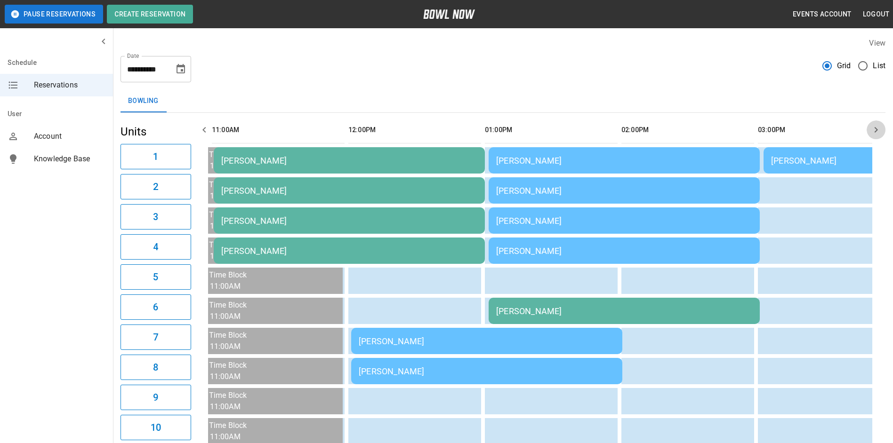
scroll to position [0, 273]
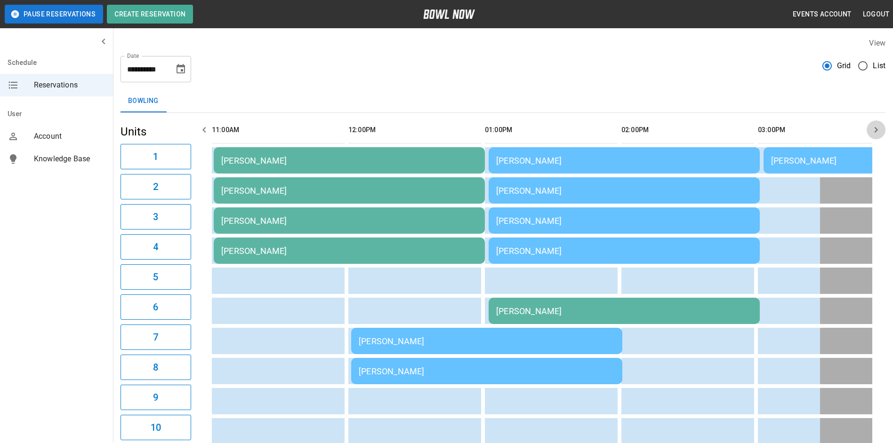
click at [875, 123] on button "button" at bounding box center [876, 130] width 19 height 19
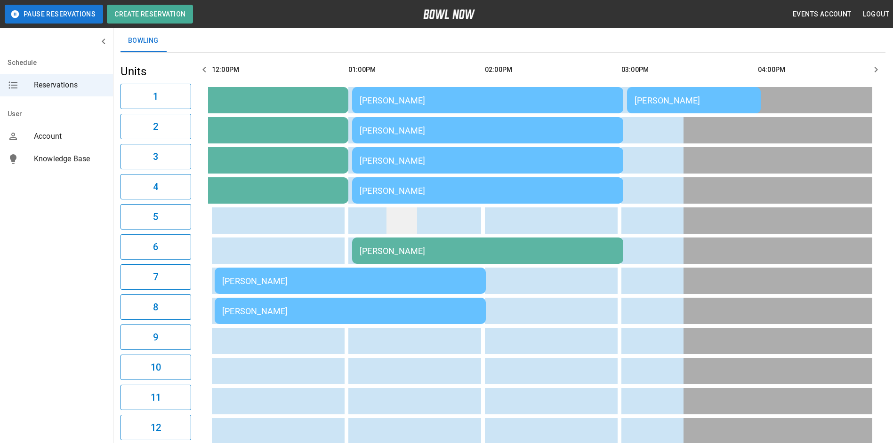
scroll to position [56, 0]
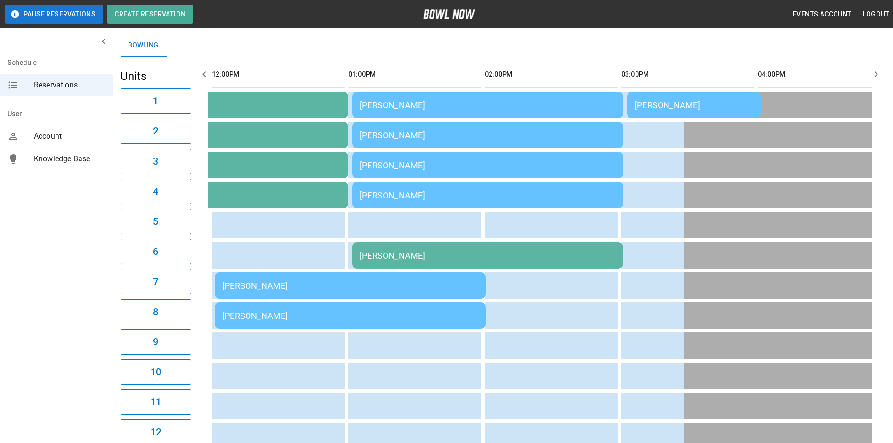
click at [206, 69] on icon "button" at bounding box center [204, 74] width 11 height 11
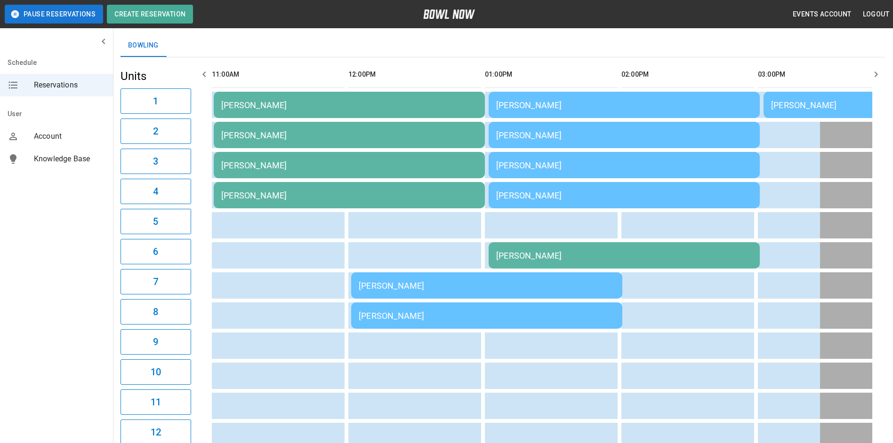
click at [206, 69] on icon "button" at bounding box center [204, 74] width 11 height 11
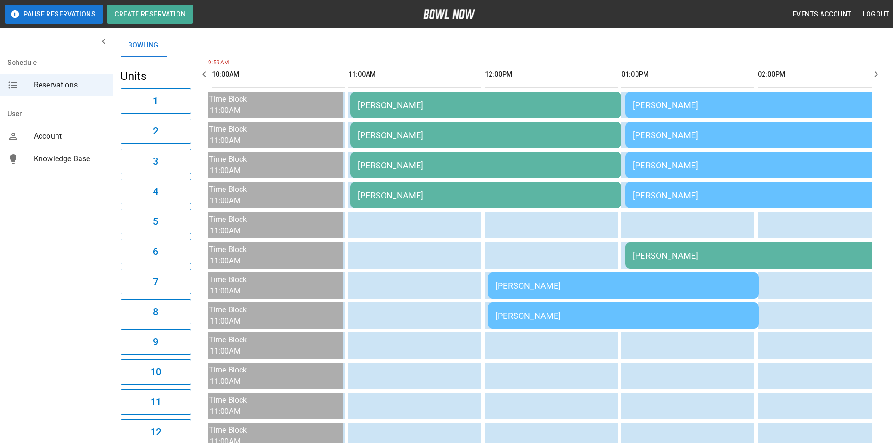
click at [206, 69] on icon "button" at bounding box center [204, 74] width 11 height 11
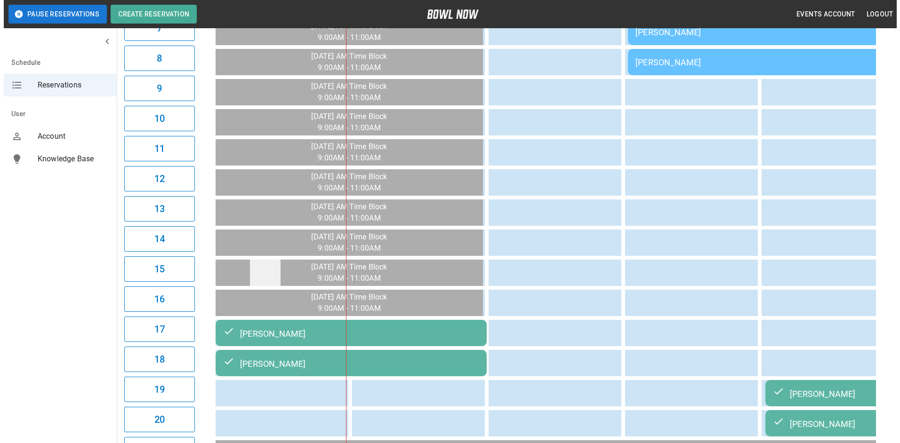
scroll to position [432, 0]
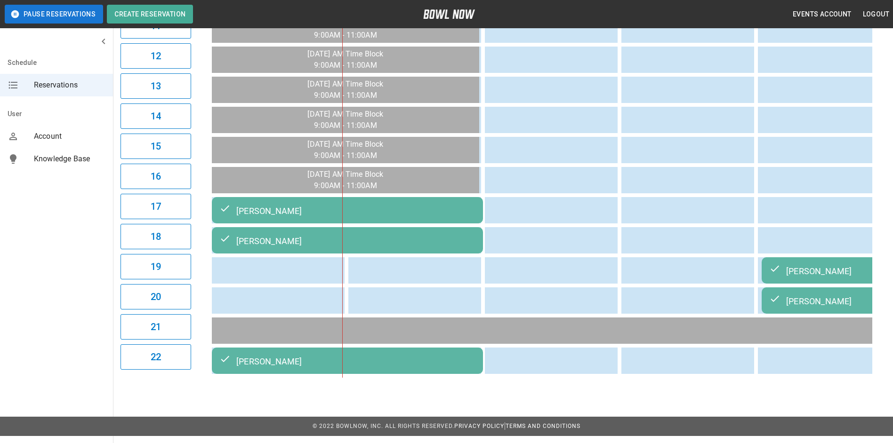
click at [318, 362] on div "[PERSON_NAME]" at bounding box center [347, 360] width 256 height 11
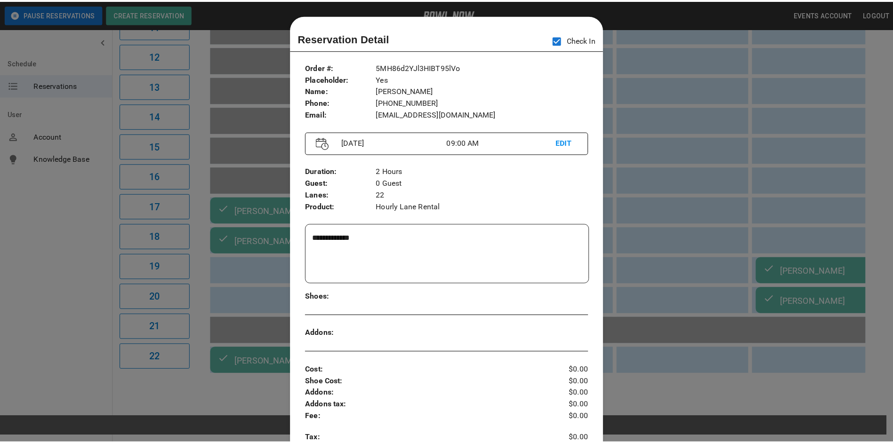
scroll to position [15, 0]
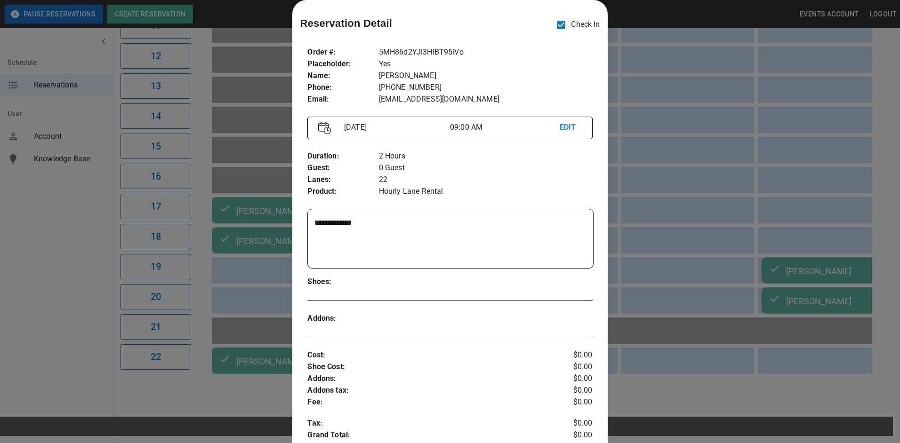
click at [850, 220] on div at bounding box center [450, 221] width 900 height 443
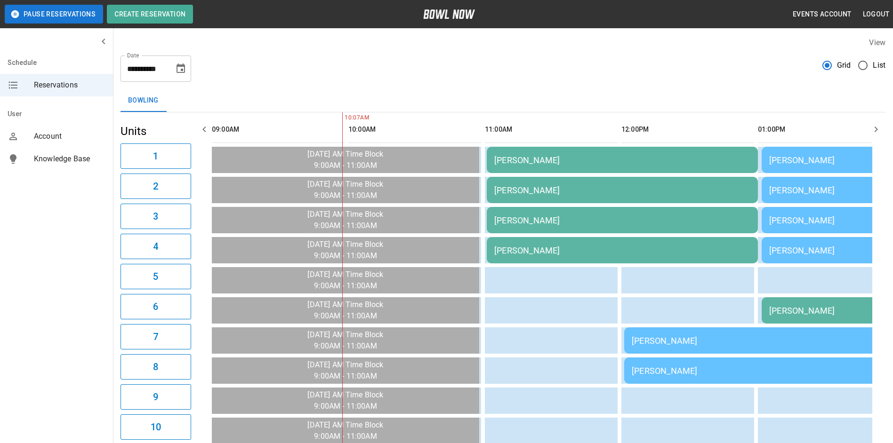
scroll to position [0, 0]
click at [179, 70] on icon "Choose date, selected date is Sep 7, 2025" at bounding box center [180, 69] width 11 height 11
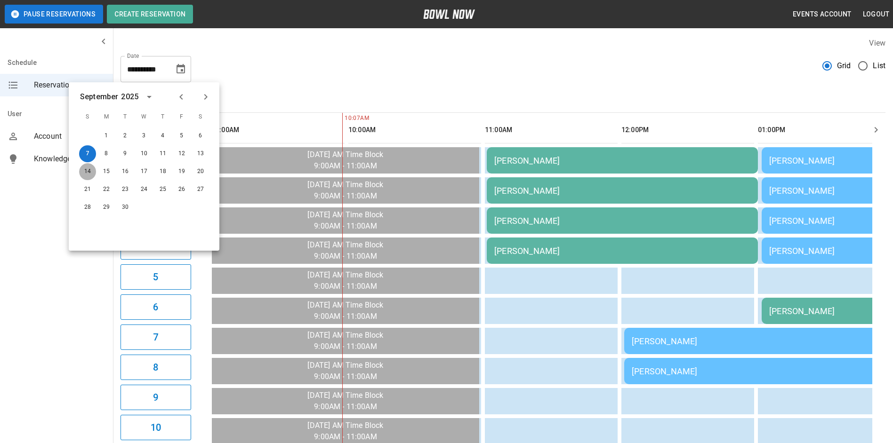
click at [86, 170] on button "14" at bounding box center [87, 171] width 17 height 17
type input "**********"
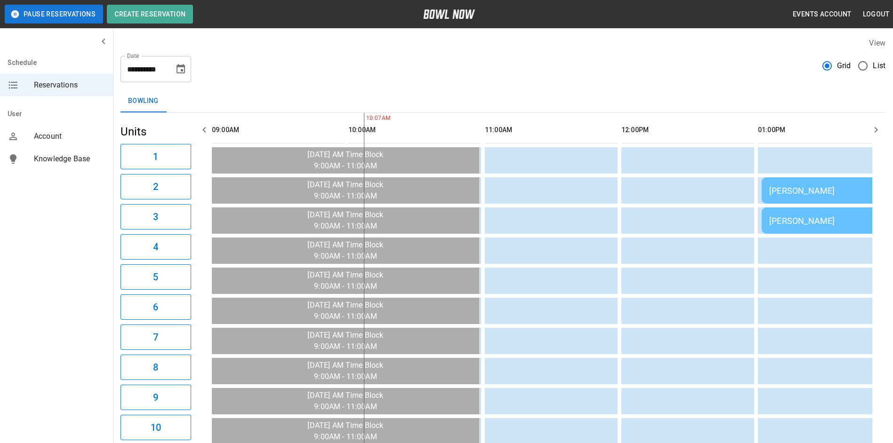
scroll to position [0, 137]
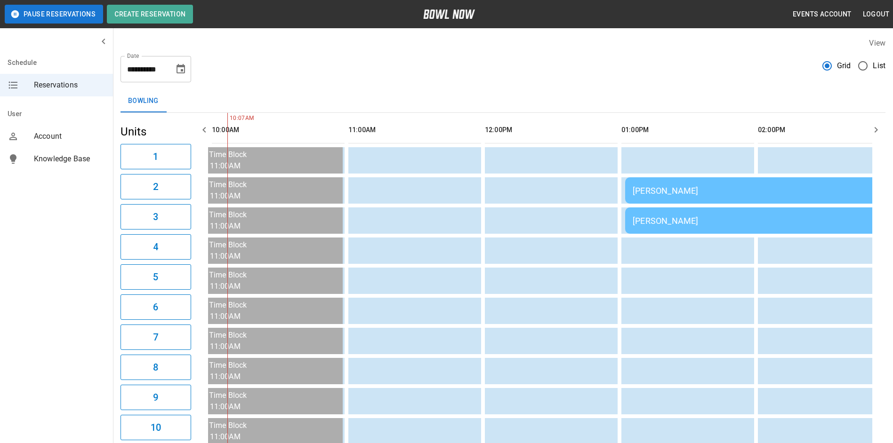
click at [203, 131] on icon "button" at bounding box center [204, 129] width 11 height 11
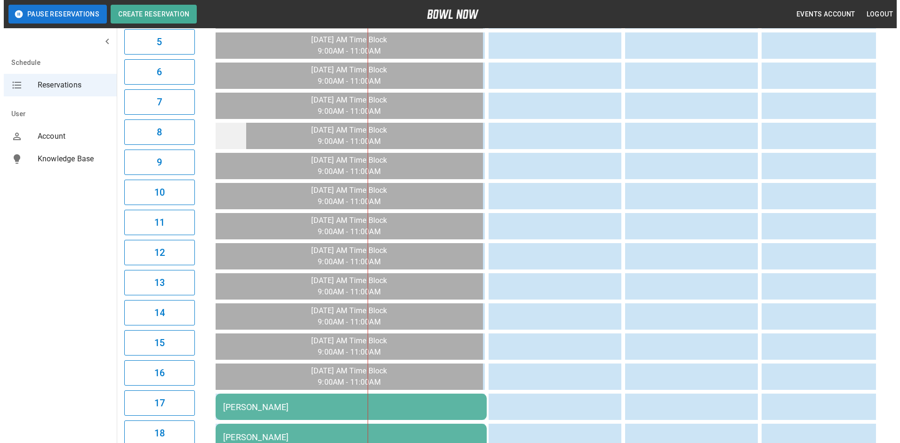
scroll to position [432, 0]
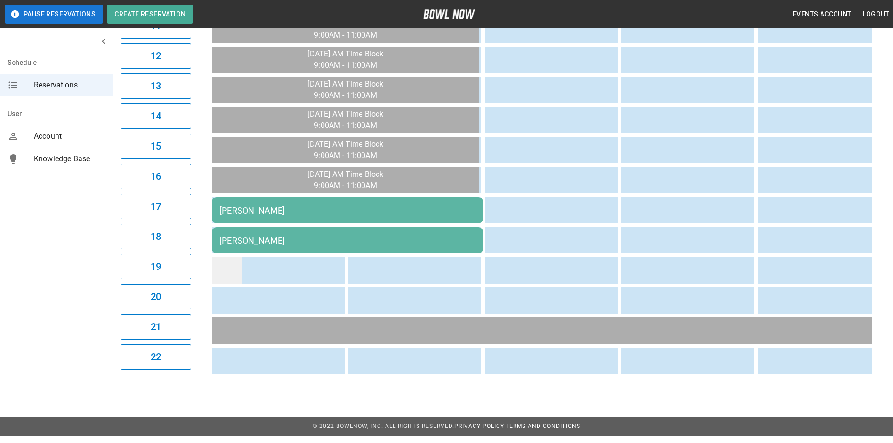
click at [227, 264] on td "sticky table" at bounding box center [227, 270] width 31 height 26
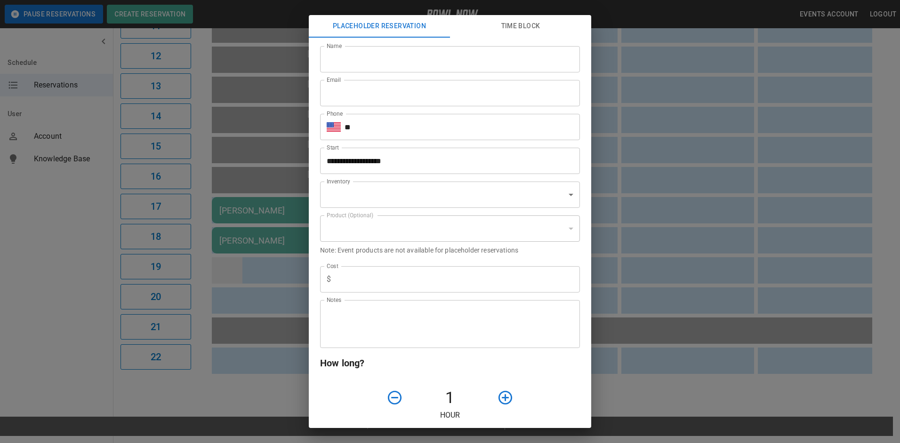
type input "**********"
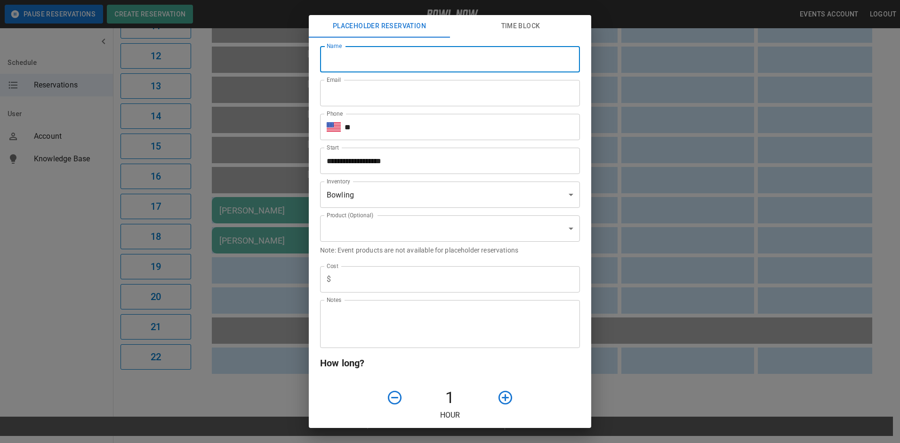
drag, startPoint x: 341, startPoint y: 63, endPoint x: 345, endPoint y: 69, distance: 7.6
click at [342, 63] on input "Name" at bounding box center [450, 59] width 260 height 26
type input "********"
click at [329, 102] on input "Email" at bounding box center [450, 93] width 260 height 26
click at [364, 72] on input "********" at bounding box center [450, 59] width 260 height 26
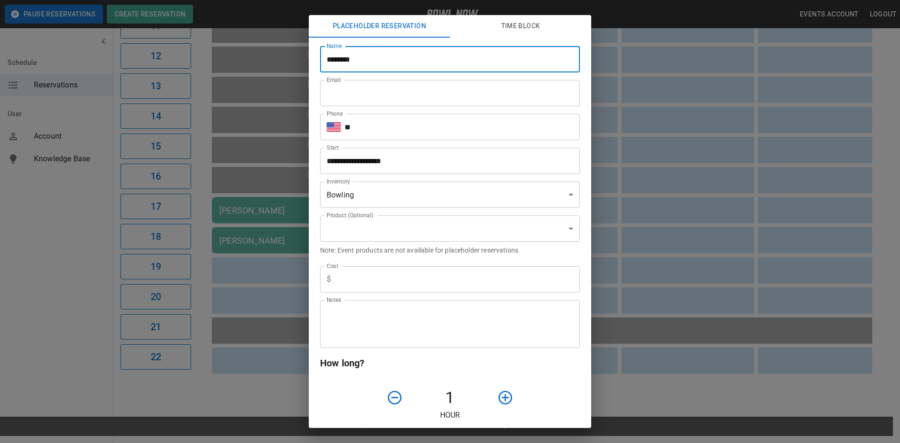
type input "**********"
click at [384, 134] on input "**" at bounding box center [462, 127] width 235 height 26
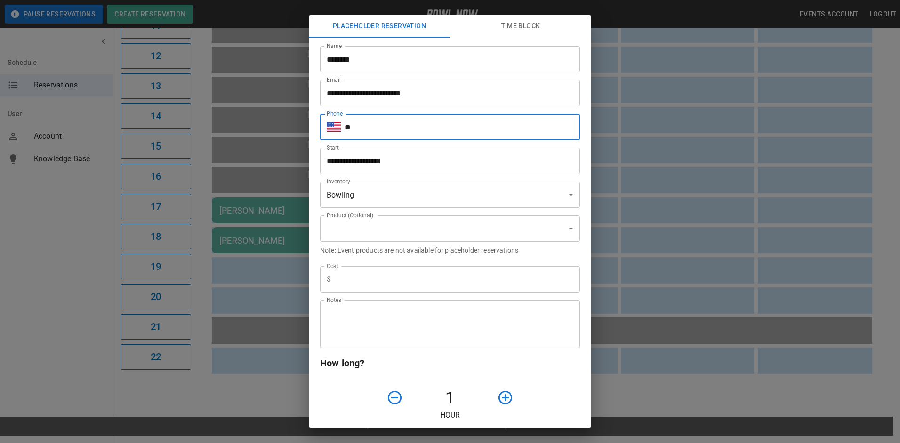
type input "**********"
type input "**"
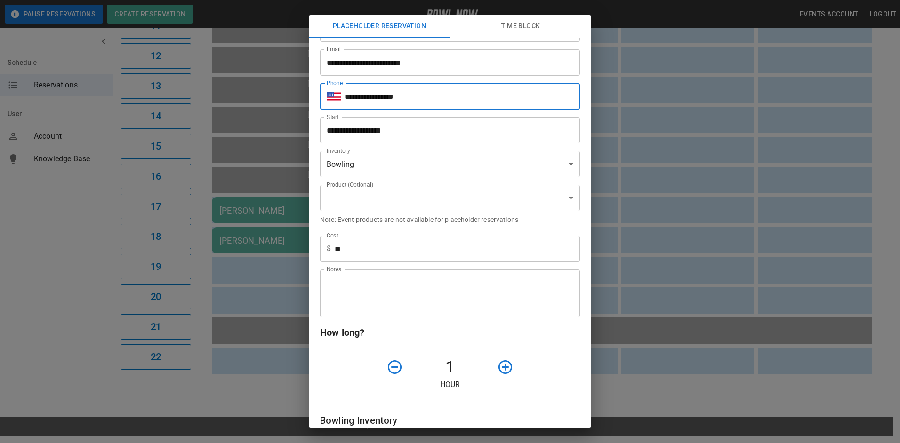
scroll to position [47, 0]
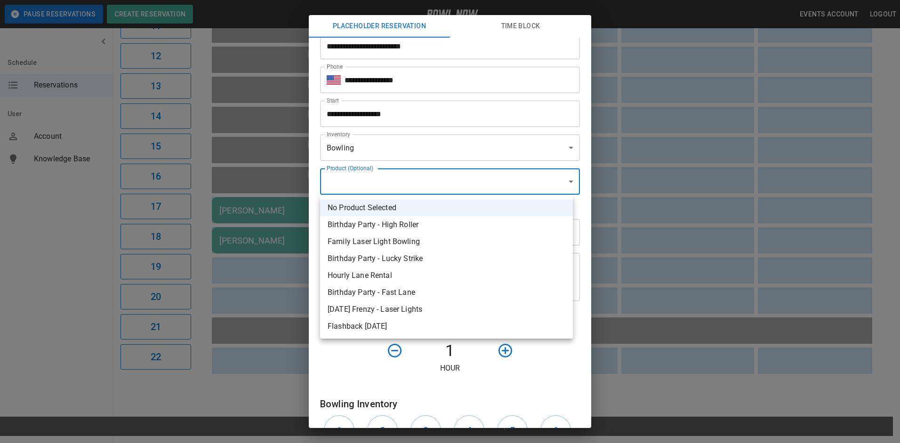
click at [408, 177] on body "**********" at bounding box center [450, 171] width 900 height 1206
click at [409, 275] on li "Hourly Lane Rental" at bounding box center [446, 275] width 253 height 17
type input "**********"
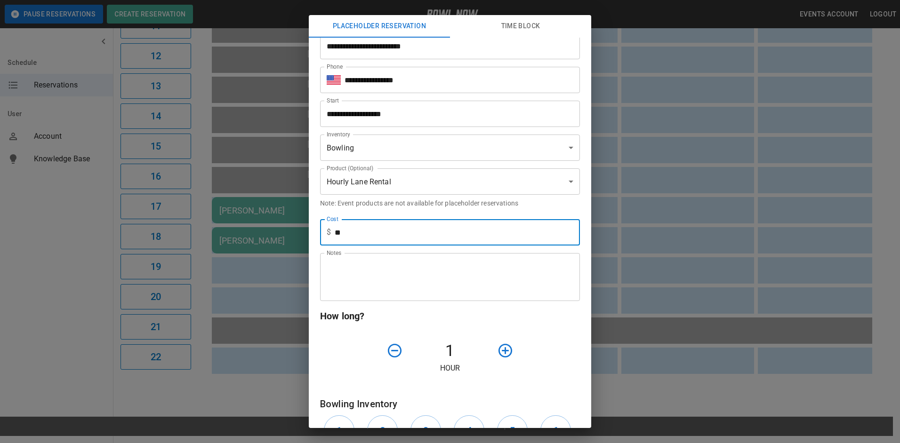
click at [390, 233] on input "**" at bounding box center [457, 232] width 245 height 26
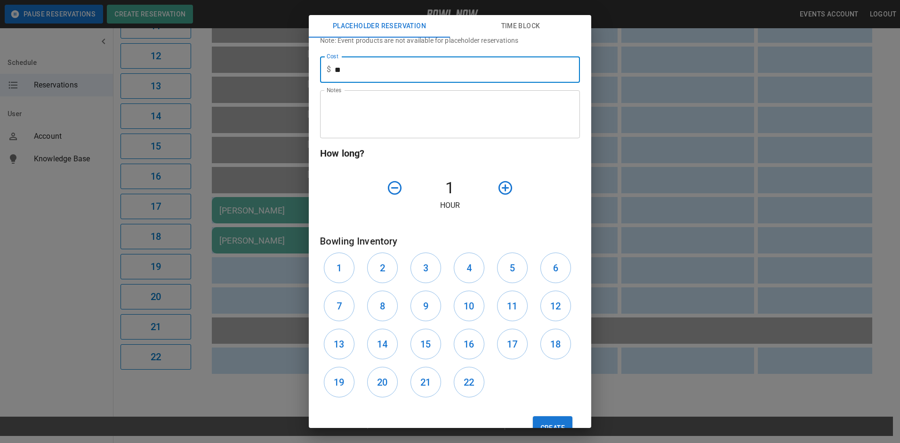
scroll to position [235, 0]
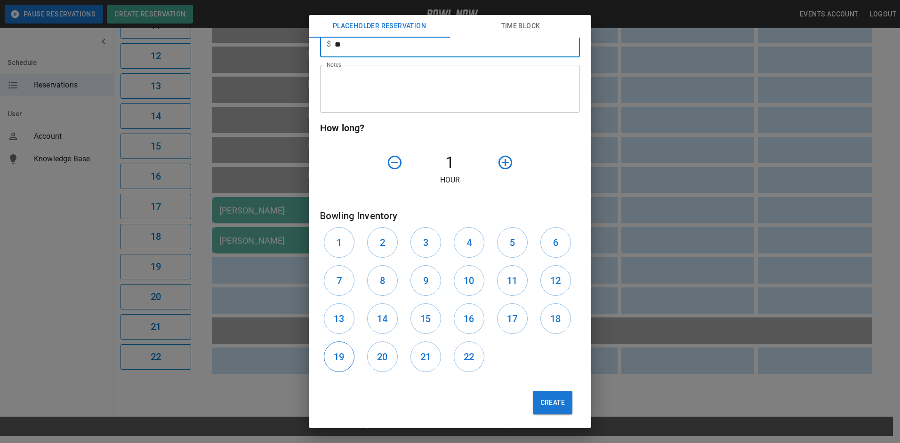
click at [342, 358] on h6 "19" at bounding box center [339, 357] width 10 height 15
click at [375, 361] on button "20" at bounding box center [382, 357] width 31 height 31
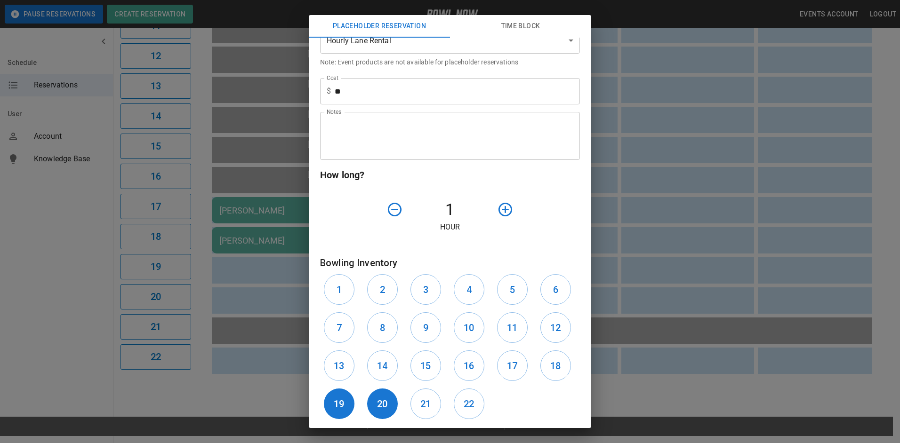
click at [507, 210] on icon "button" at bounding box center [505, 209] width 16 height 16
click at [507, 210] on icon "button" at bounding box center [506, 210] width 14 height 14
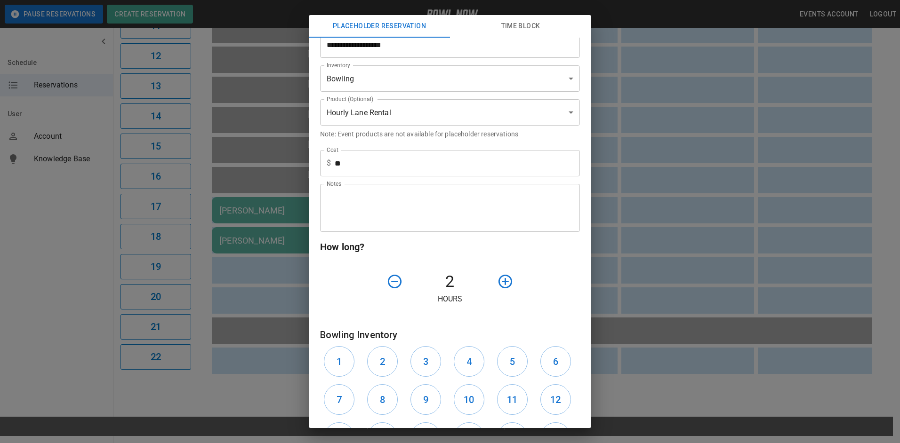
scroll to position [145, 0]
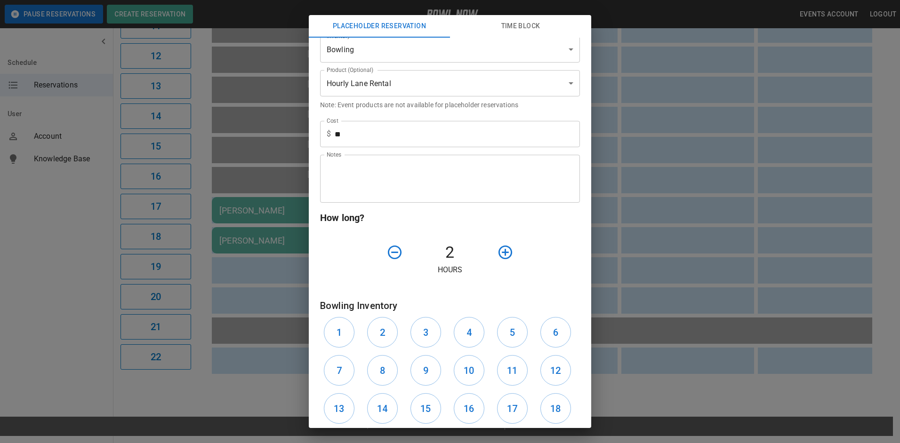
click at [453, 198] on div "Notes" at bounding box center [450, 179] width 260 height 48
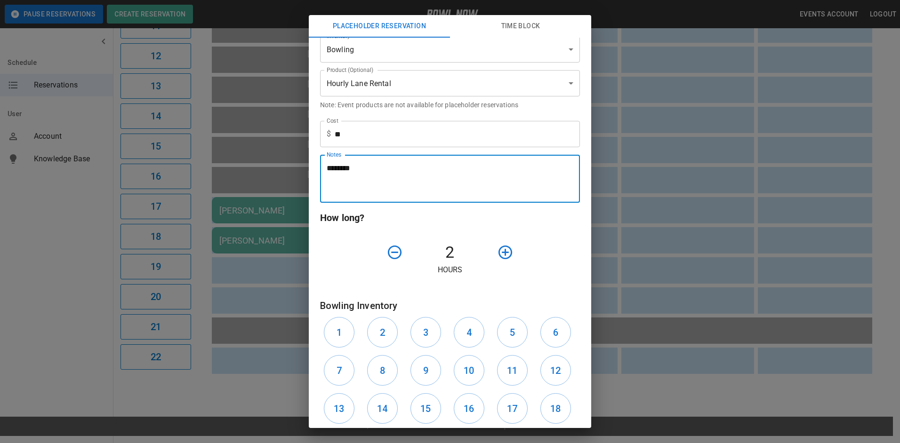
type textarea "********"
click at [384, 291] on div "How long? 2 Hours" at bounding box center [446, 247] width 267 height 88
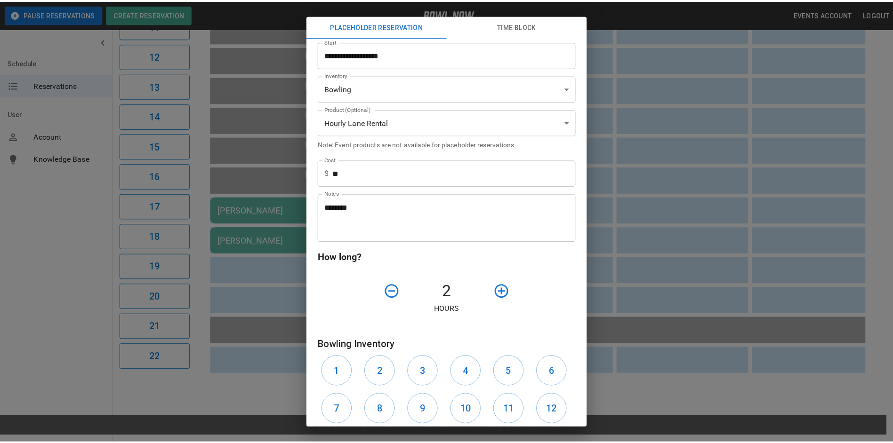
scroll to position [240, 0]
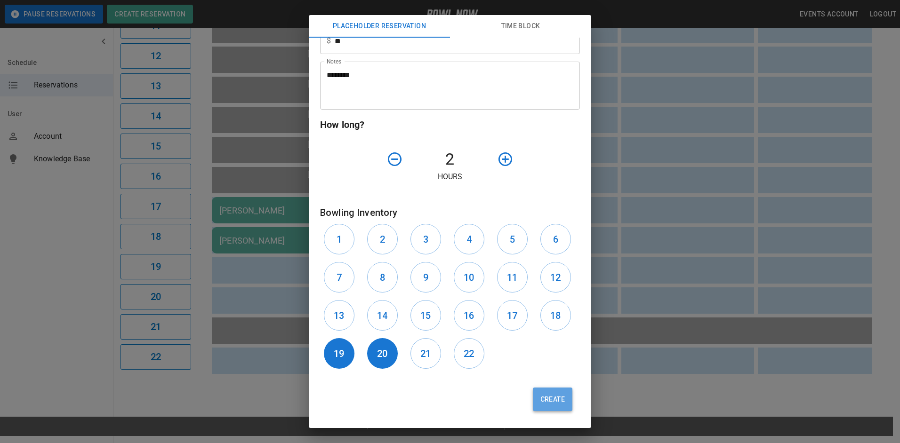
click at [550, 404] on button "Create" at bounding box center [553, 400] width 40 height 24
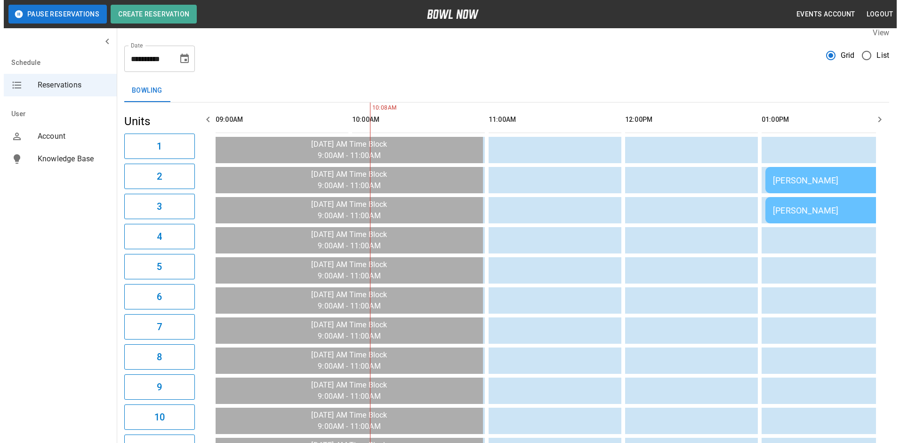
scroll to position [0, 0]
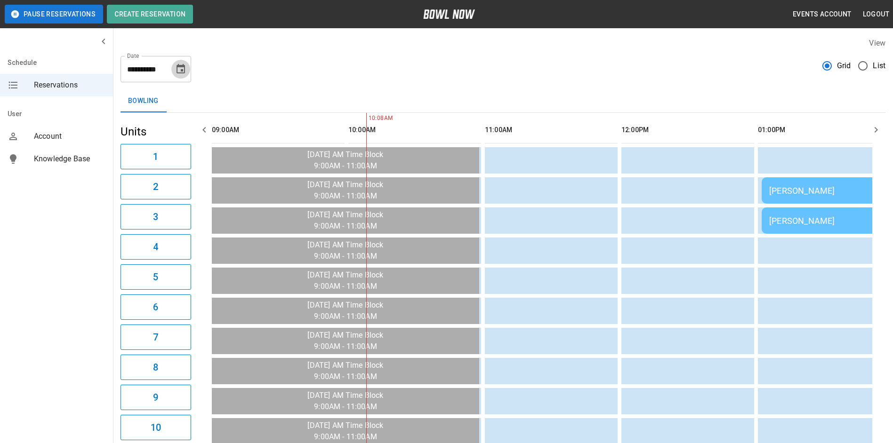
click at [180, 69] on icon "Choose date, selected date is Sep 14, 2025" at bounding box center [180, 69] width 11 height 11
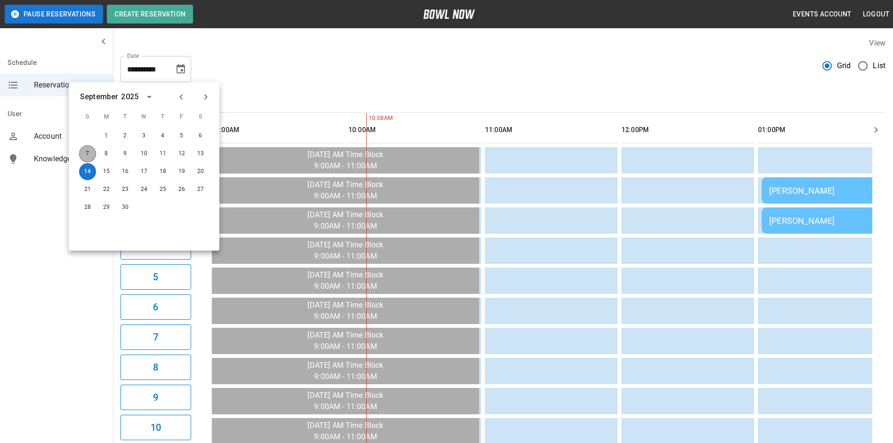
click at [88, 153] on button "7" at bounding box center [87, 153] width 17 height 17
type input "**********"
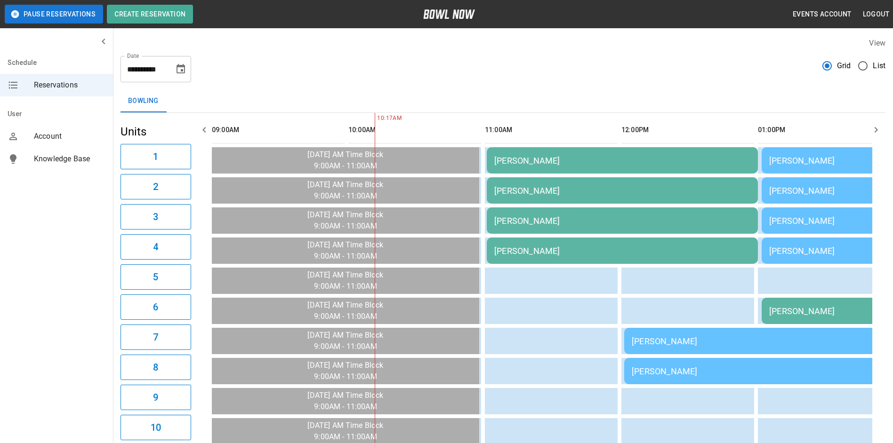
click at [549, 180] on td "[PERSON_NAME]" at bounding box center [622, 190] width 271 height 26
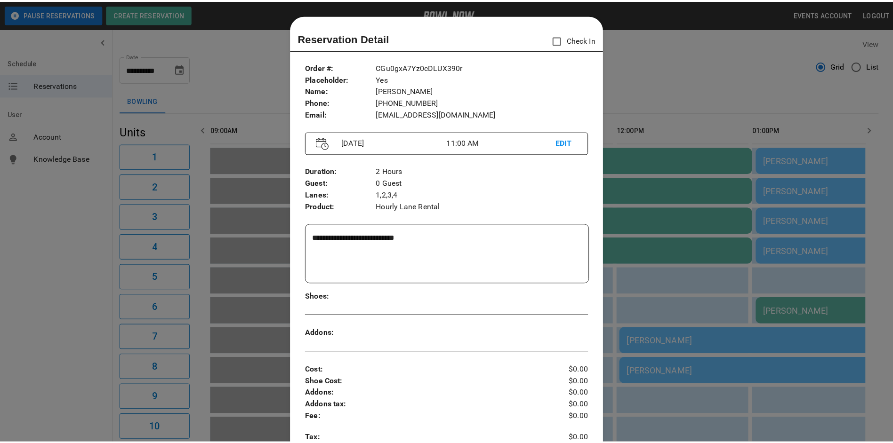
scroll to position [15, 0]
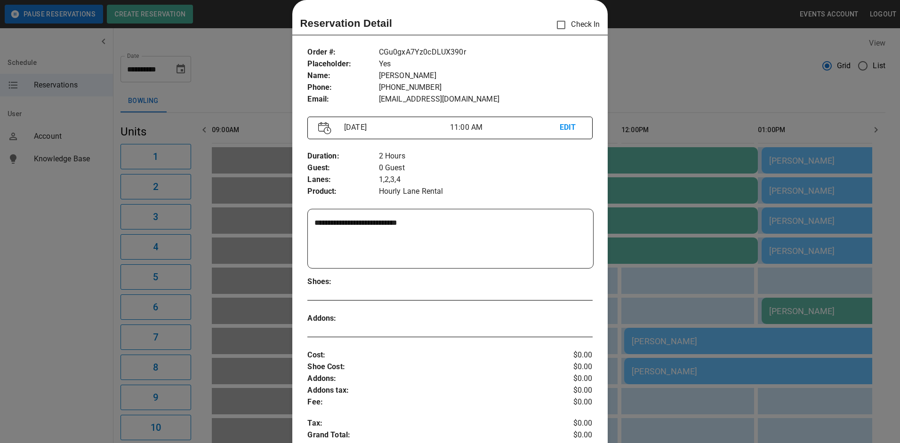
click at [640, 99] on div at bounding box center [450, 221] width 900 height 443
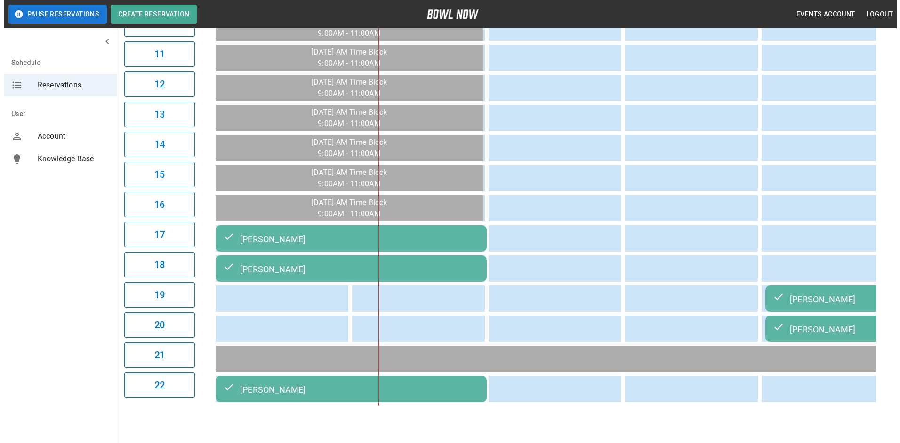
scroll to position [432, 0]
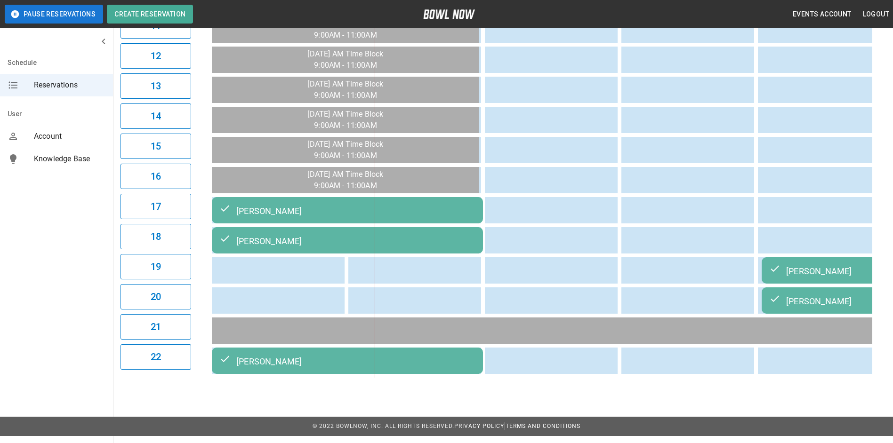
click at [450, 216] on div "[PERSON_NAME]" at bounding box center [347, 210] width 256 height 11
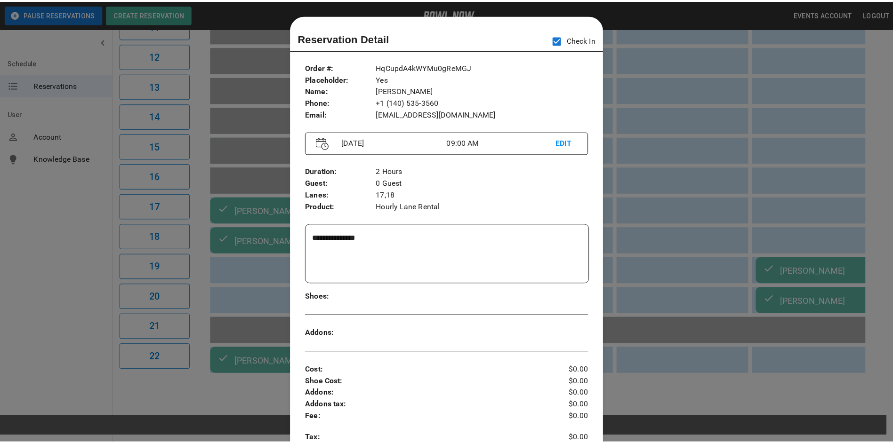
scroll to position [15, 0]
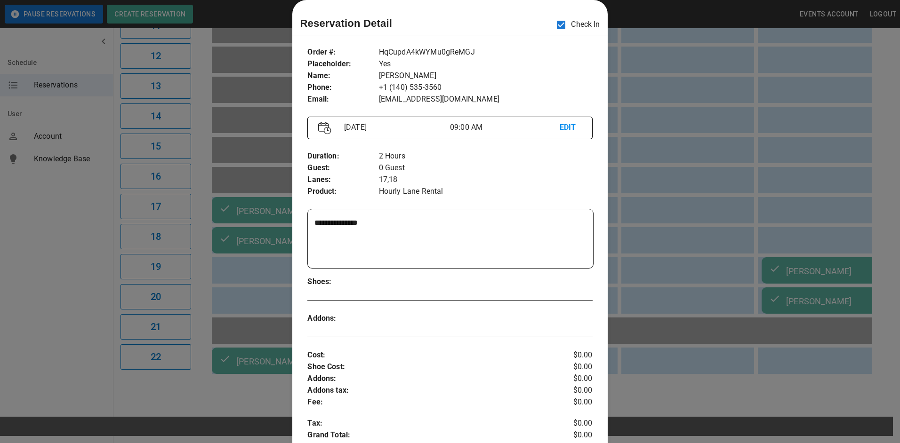
click at [676, 193] on div at bounding box center [450, 221] width 900 height 443
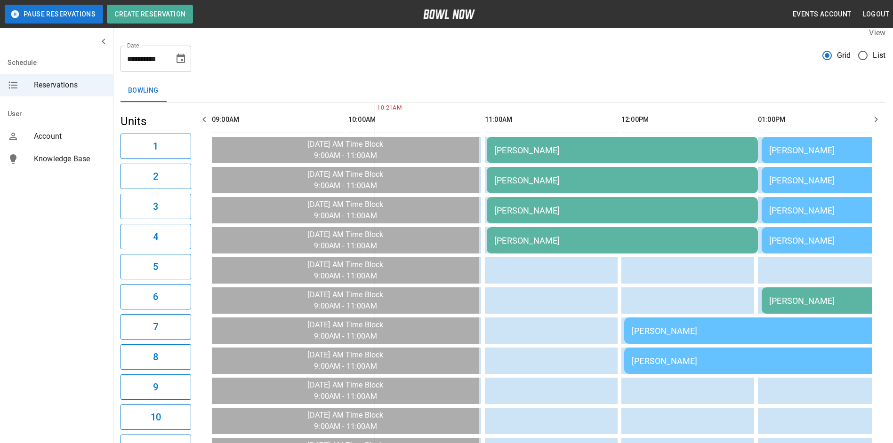
scroll to position [8, 0]
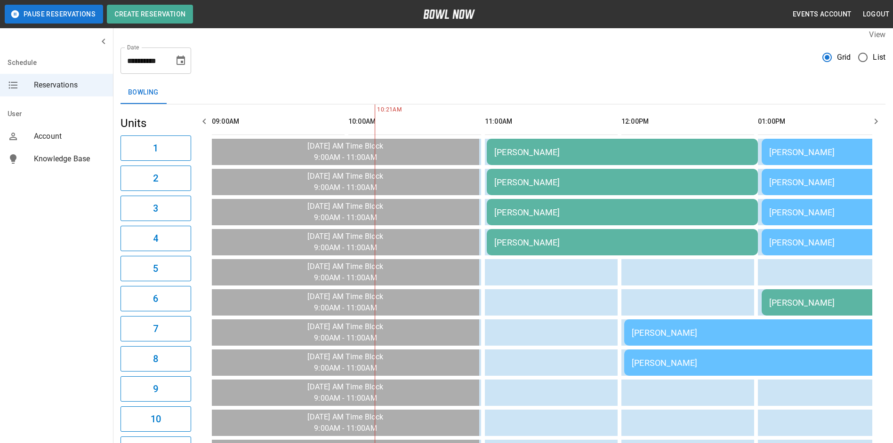
click at [869, 122] on button "button" at bounding box center [876, 121] width 19 height 19
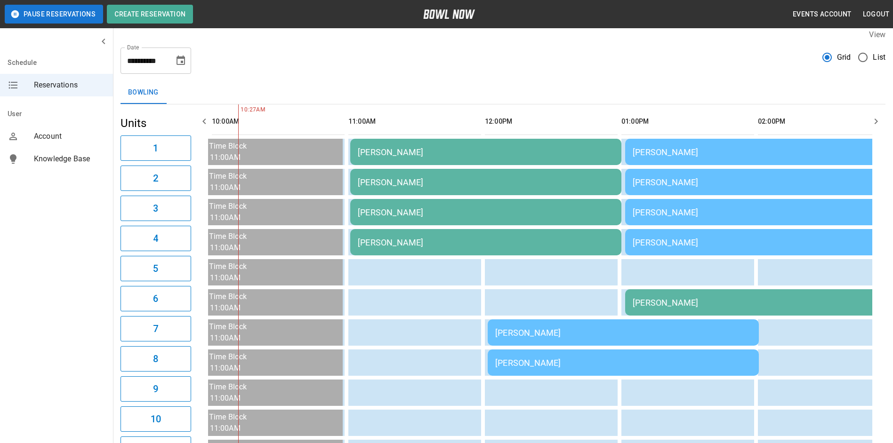
click at [453, 235] on td "[PERSON_NAME]" at bounding box center [485, 242] width 271 height 26
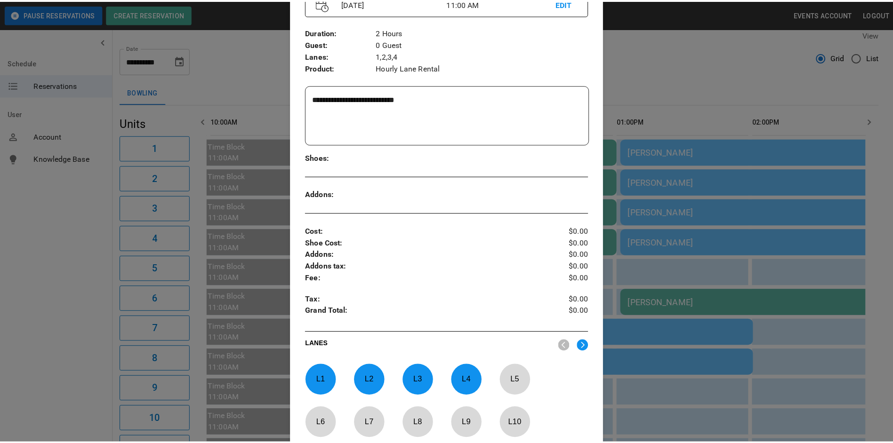
scroll to position [156, 0]
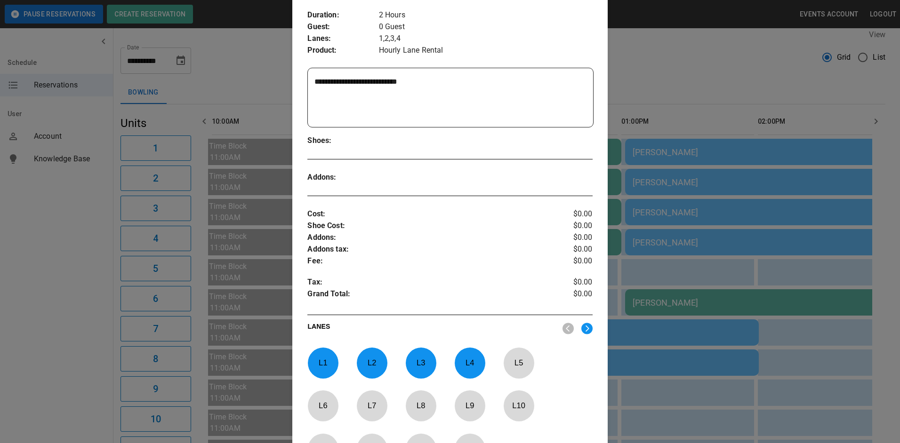
click at [745, 175] on div at bounding box center [450, 221] width 900 height 443
